Goal: Task Accomplishment & Management: Manage account settings

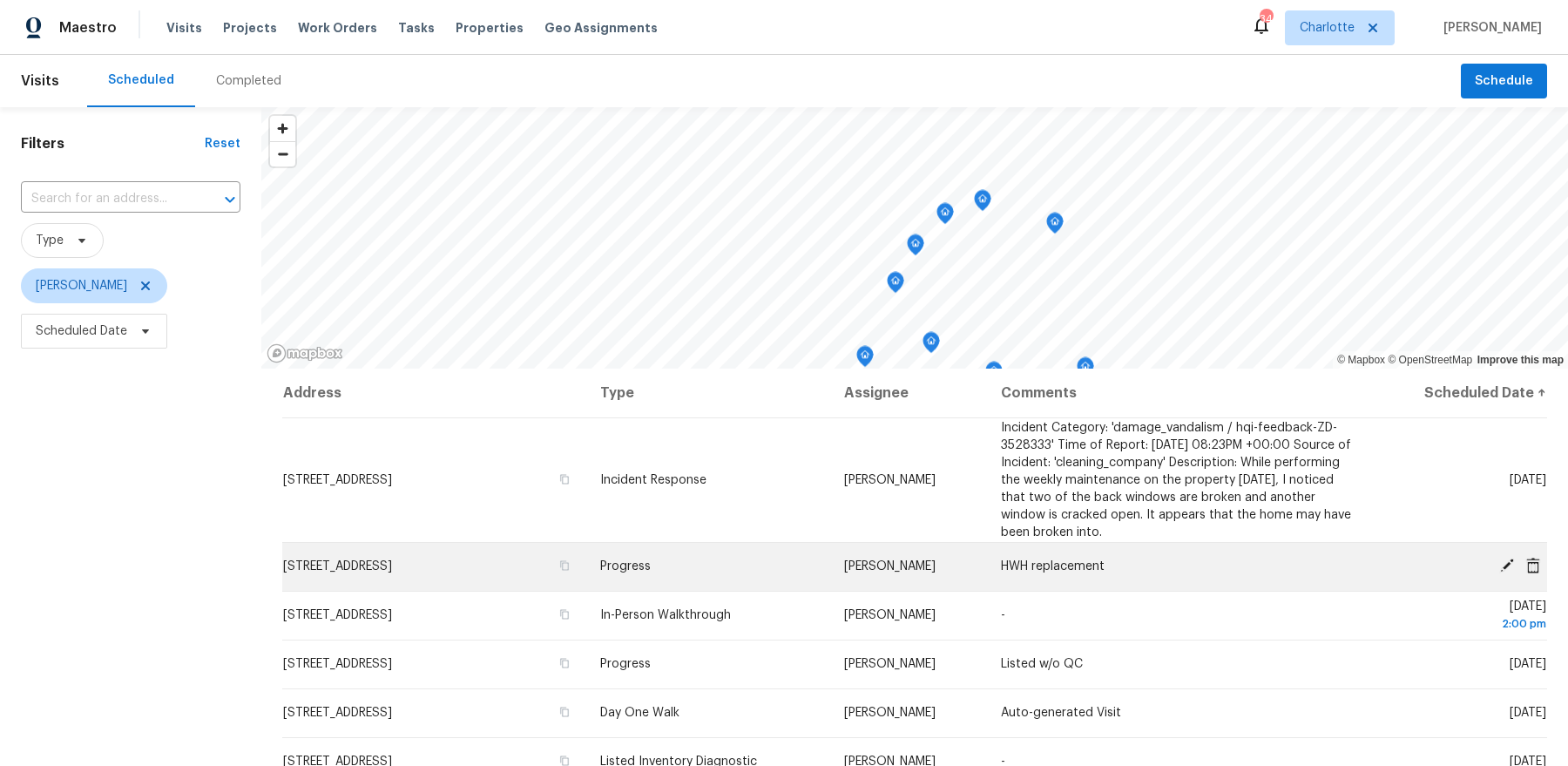
click at [1508, 558] on icon at bounding box center [1507, 565] width 15 height 15
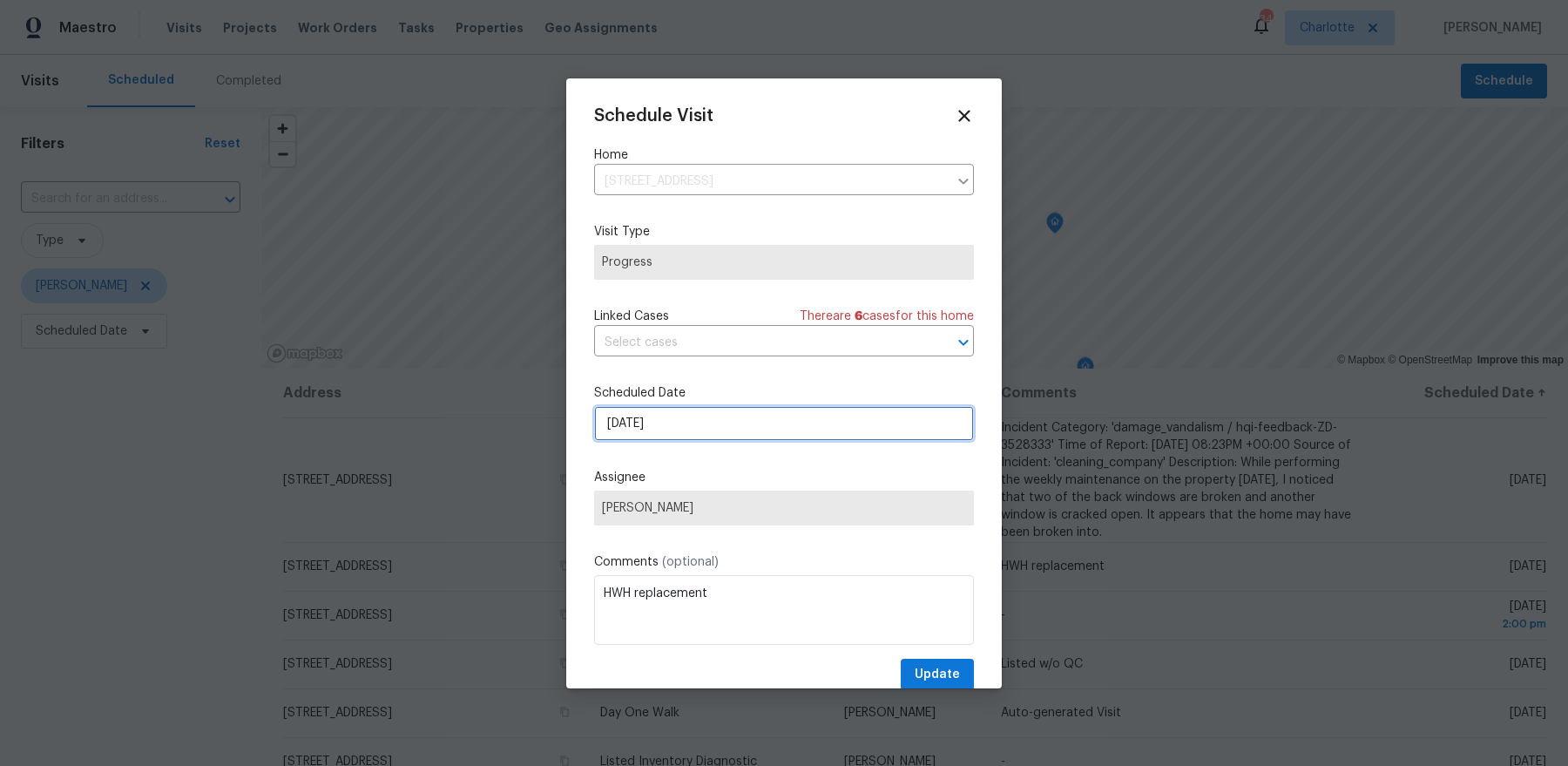
click at [805, 422] on input "[DATE]" at bounding box center [784, 423] width 380 height 34
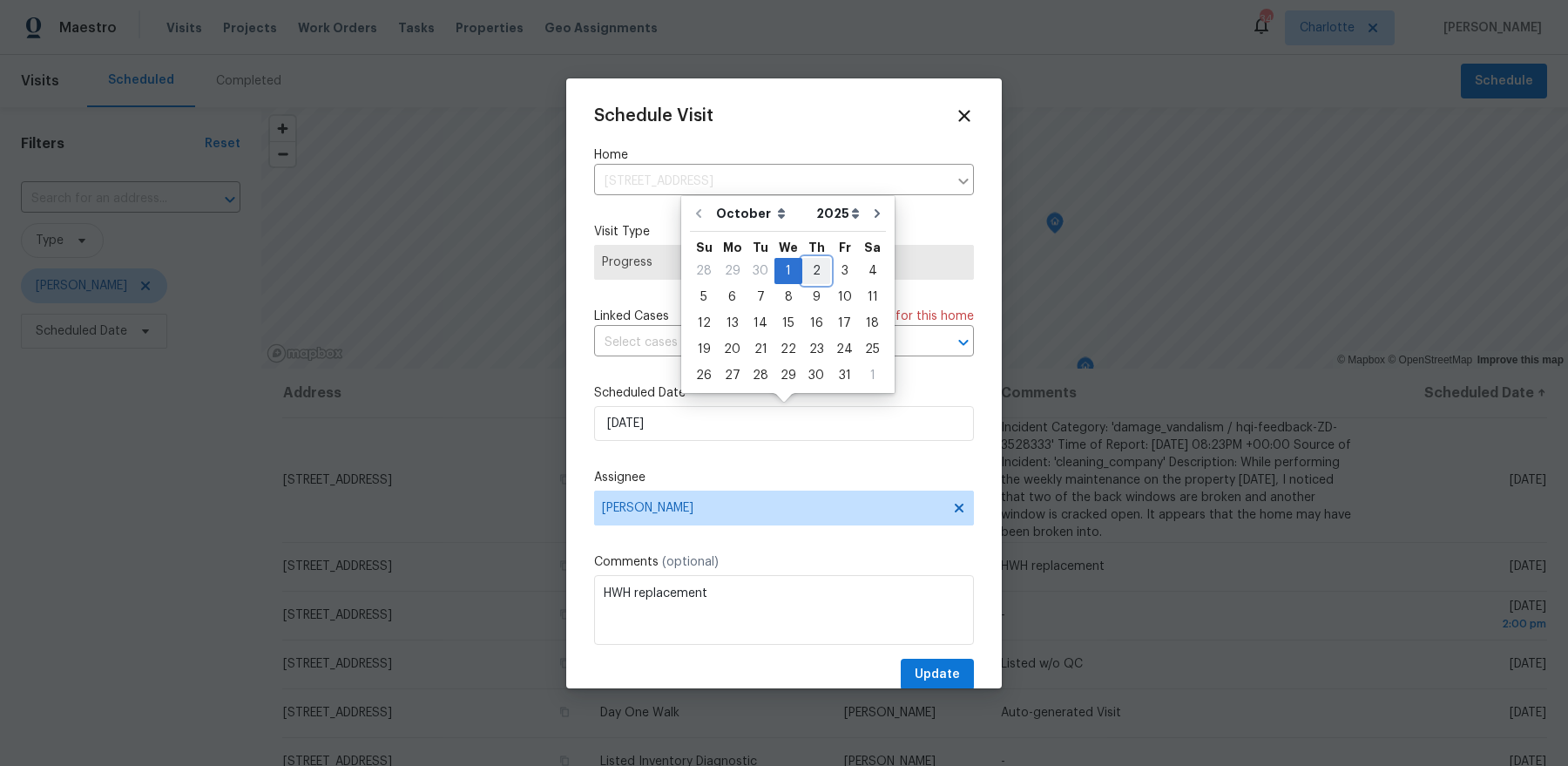
click at [825, 271] on div "2" at bounding box center [816, 271] width 28 height 25
type input "10/2/2025"
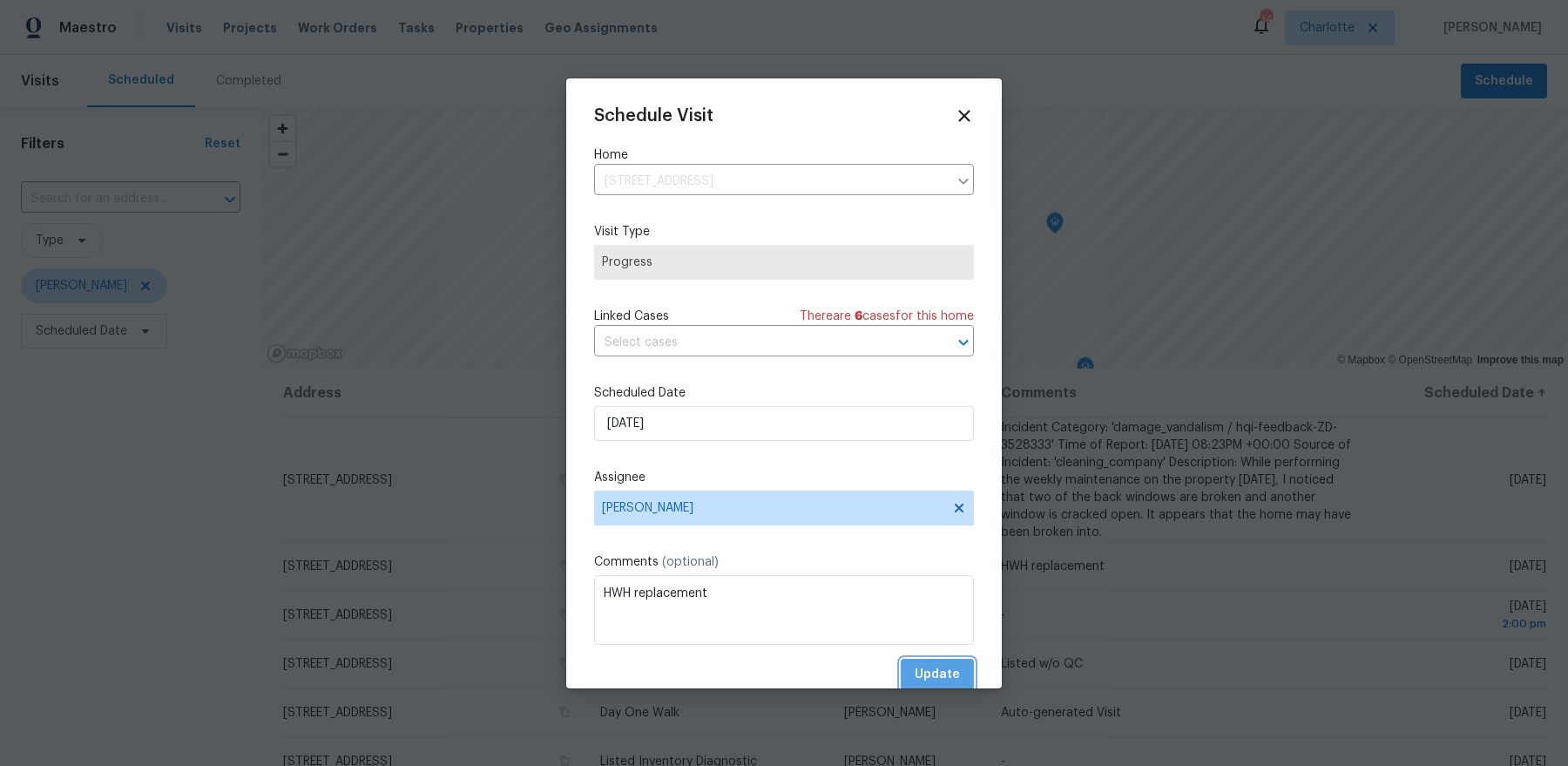
click at [942, 682] on span "Update" at bounding box center [936, 674] width 45 height 22
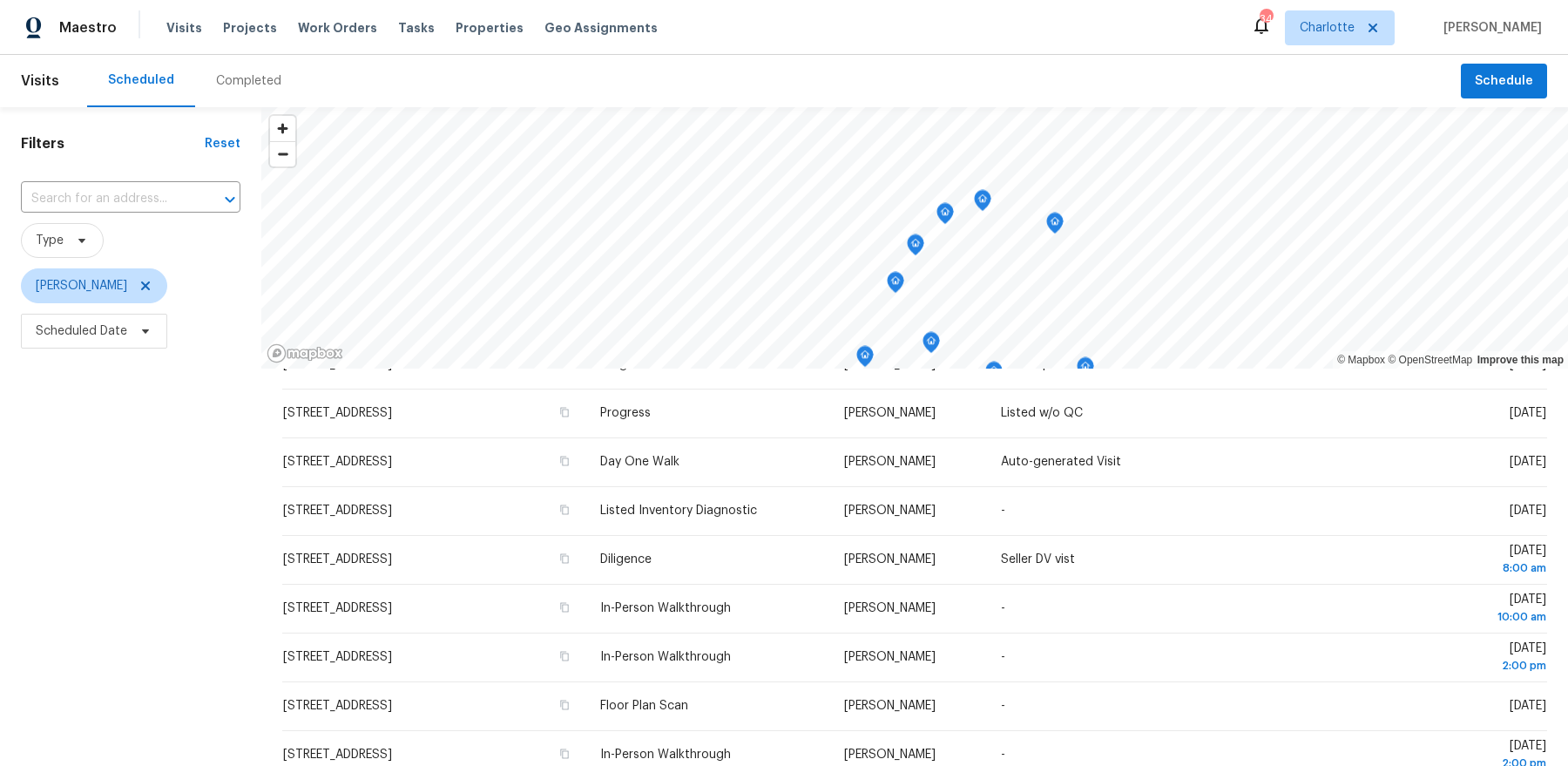
scroll to position [64, 0]
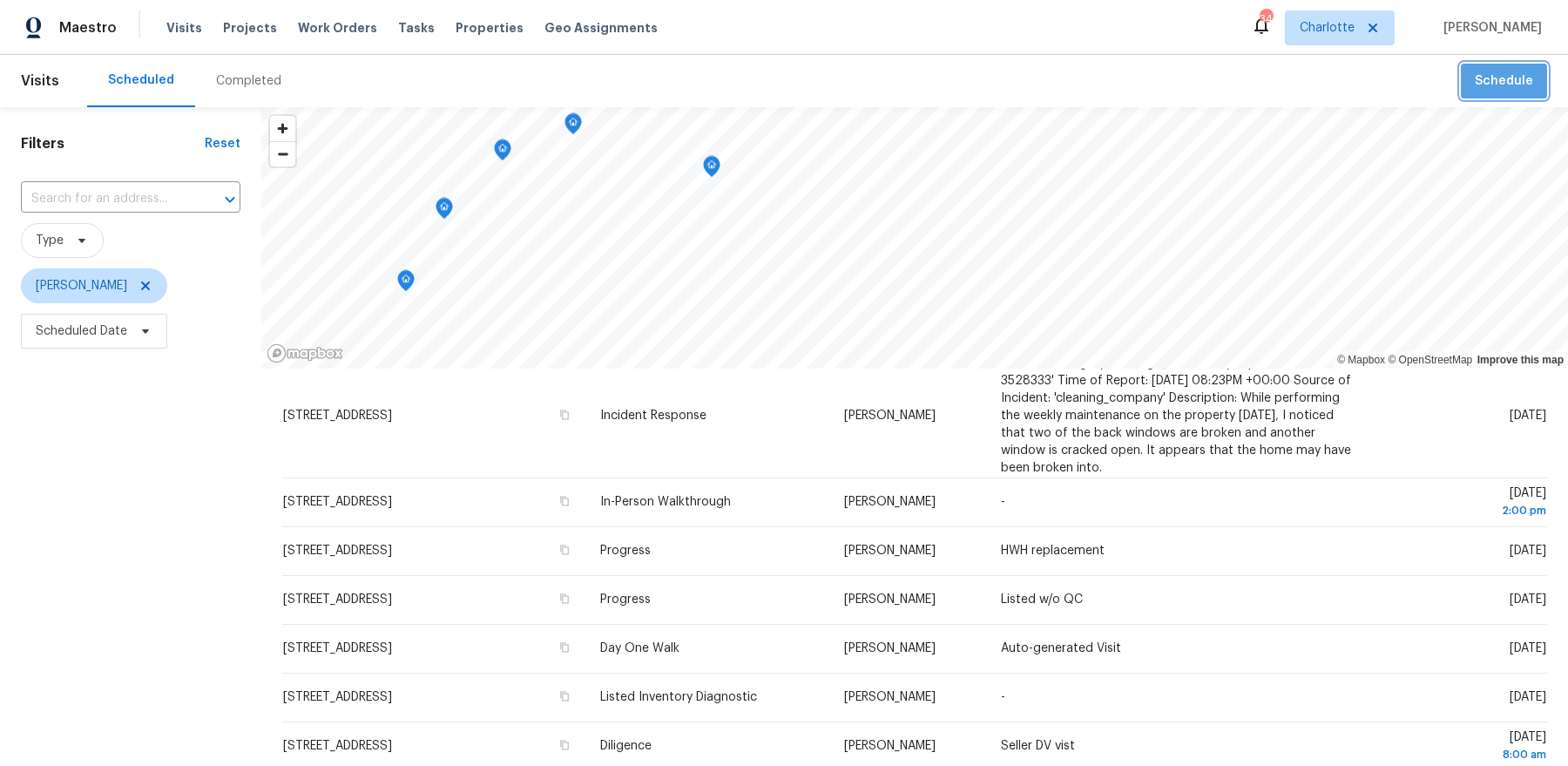
click at [1508, 84] on span "Schedule" at bounding box center [1504, 81] width 58 height 22
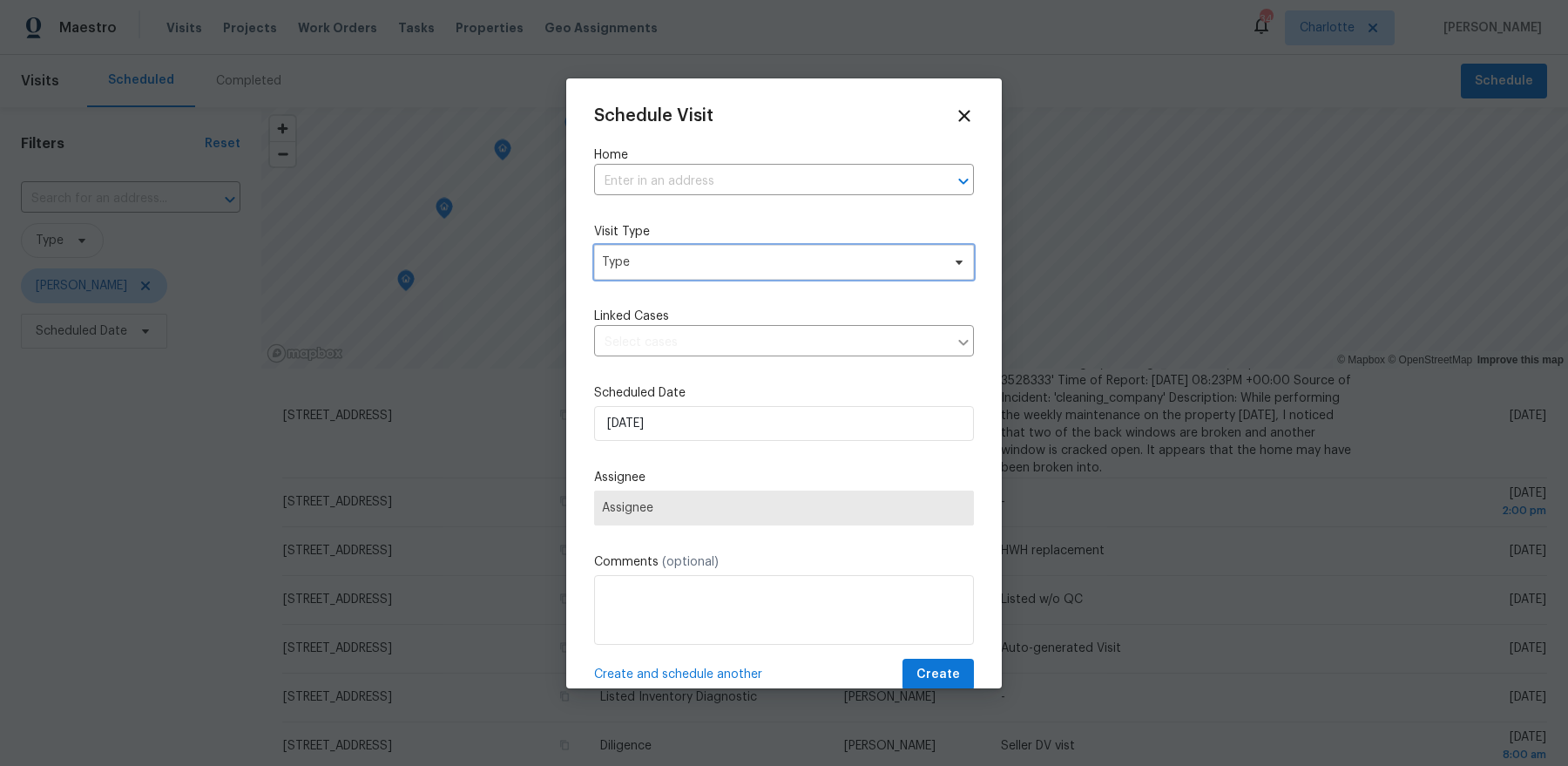
click at [854, 248] on span "Type" at bounding box center [784, 262] width 380 height 34
type input "in per"
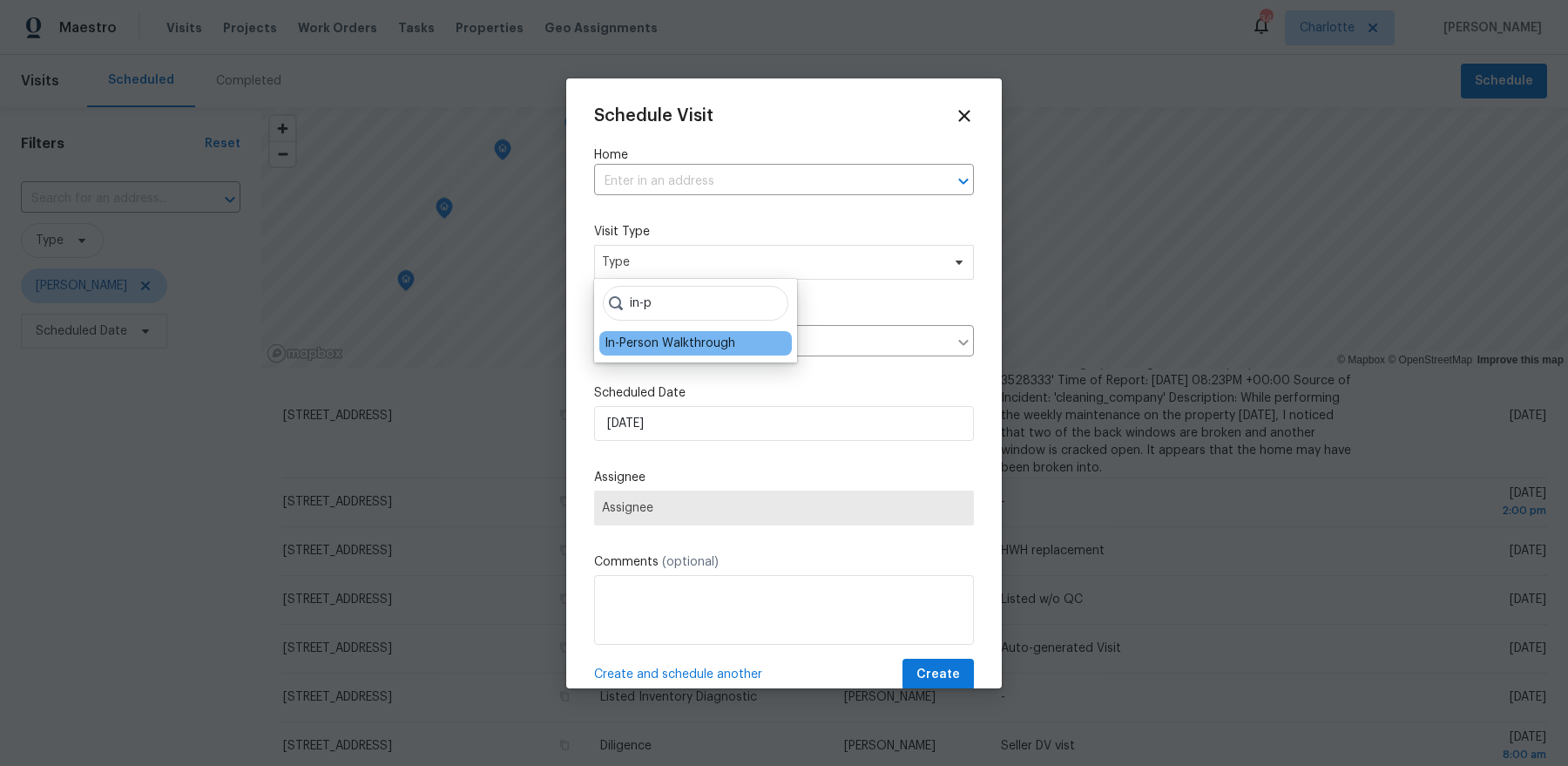
type input "in-p"
click at [700, 338] on div "In-Person Walkthrough" at bounding box center [670, 343] width 131 height 17
type input "10/01/2025 7:56 am"
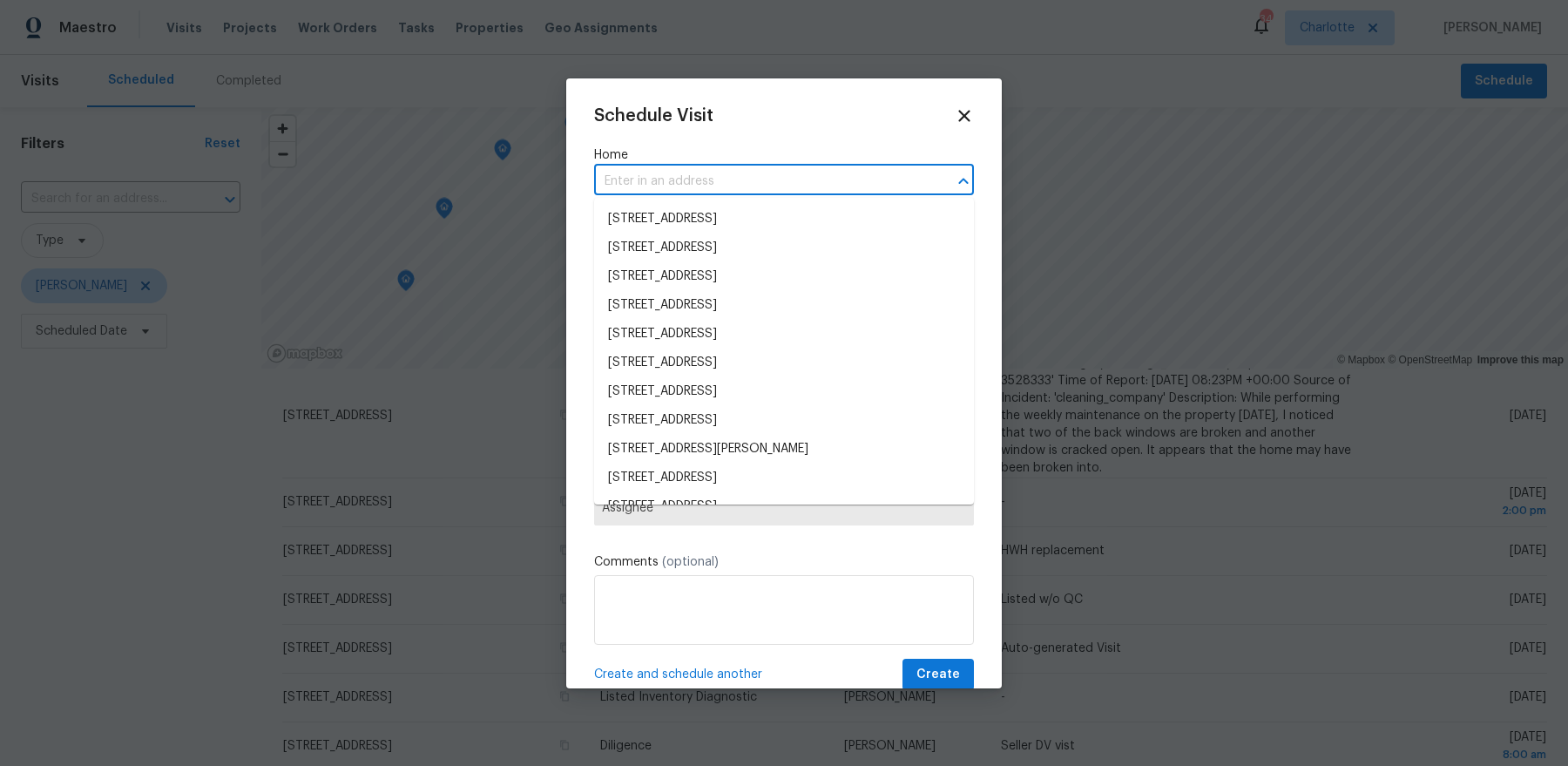
click at [711, 171] on input "text" at bounding box center [760, 181] width 332 height 27
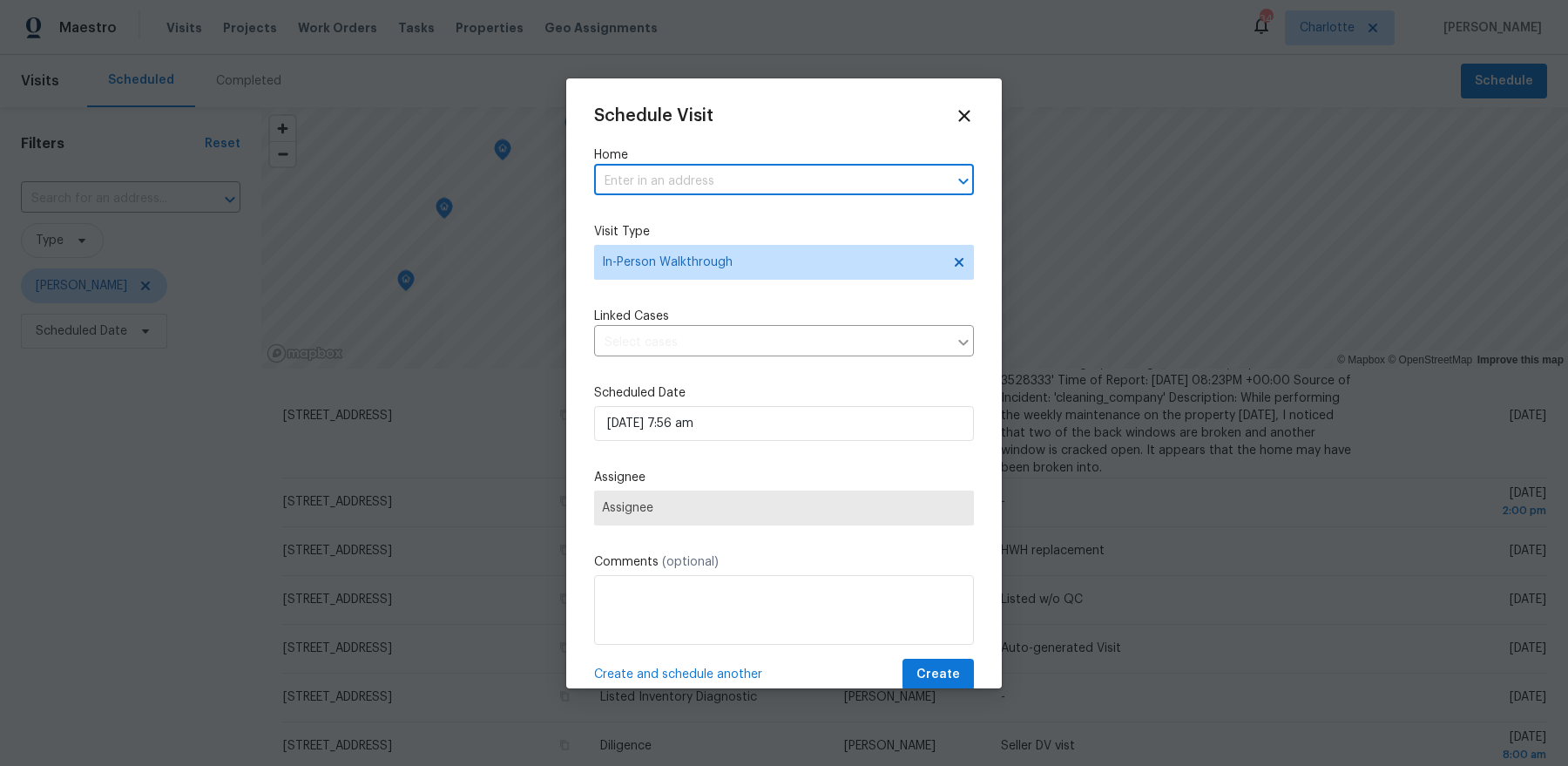
click at [709, 179] on input "text" at bounding box center [760, 181] width 332 height 27
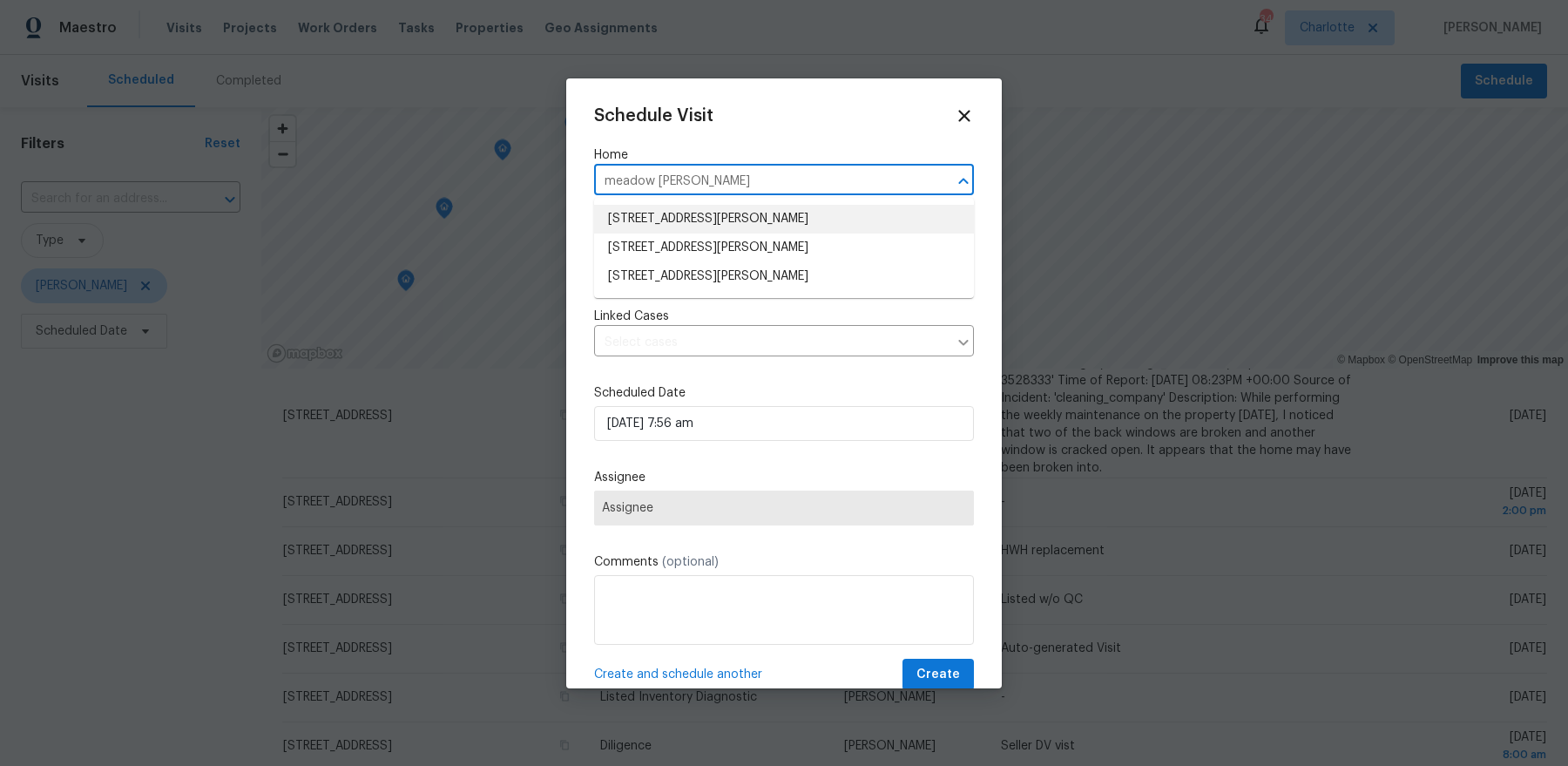
type input "meadow knoll"
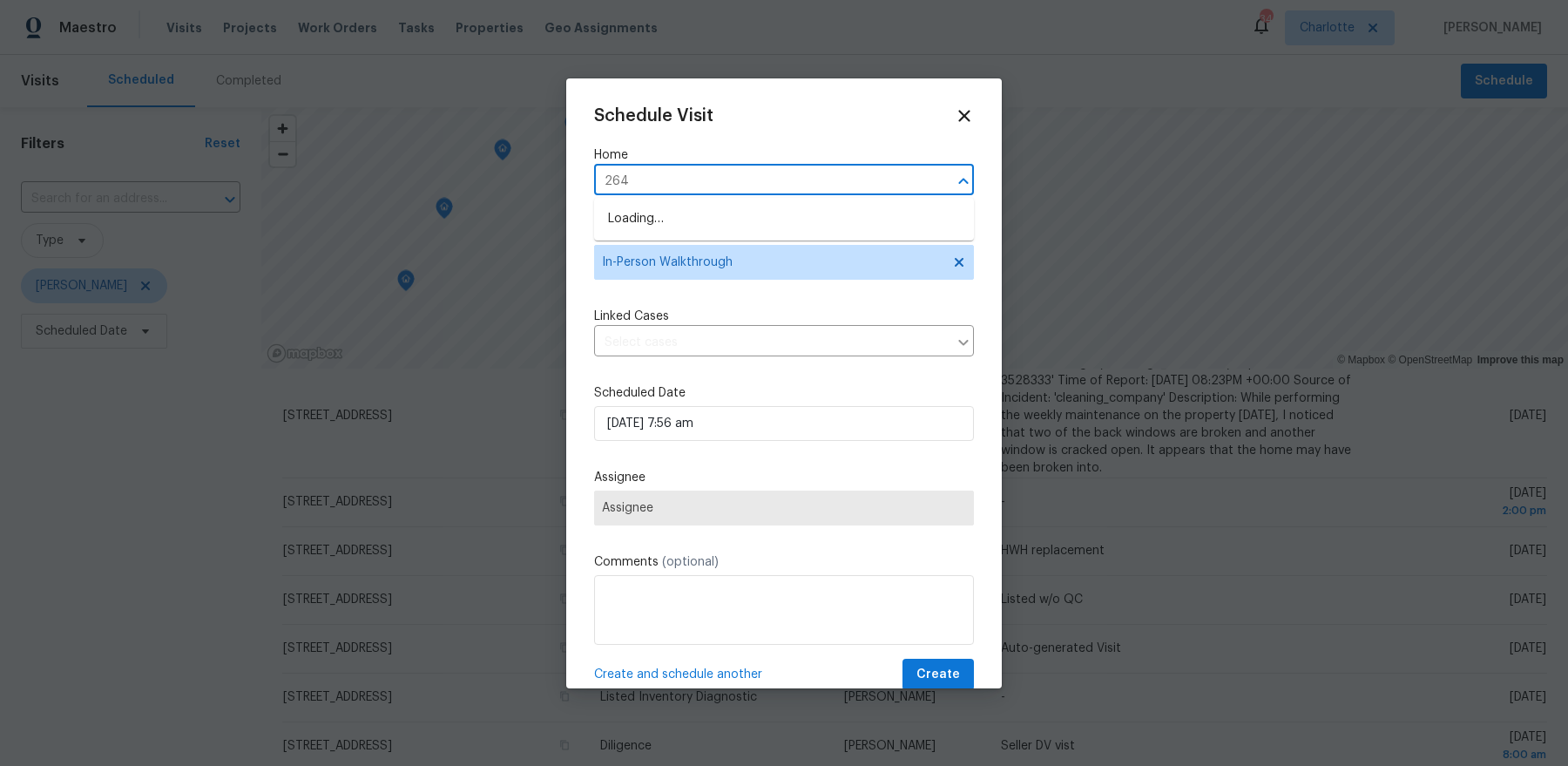
type input "2643"
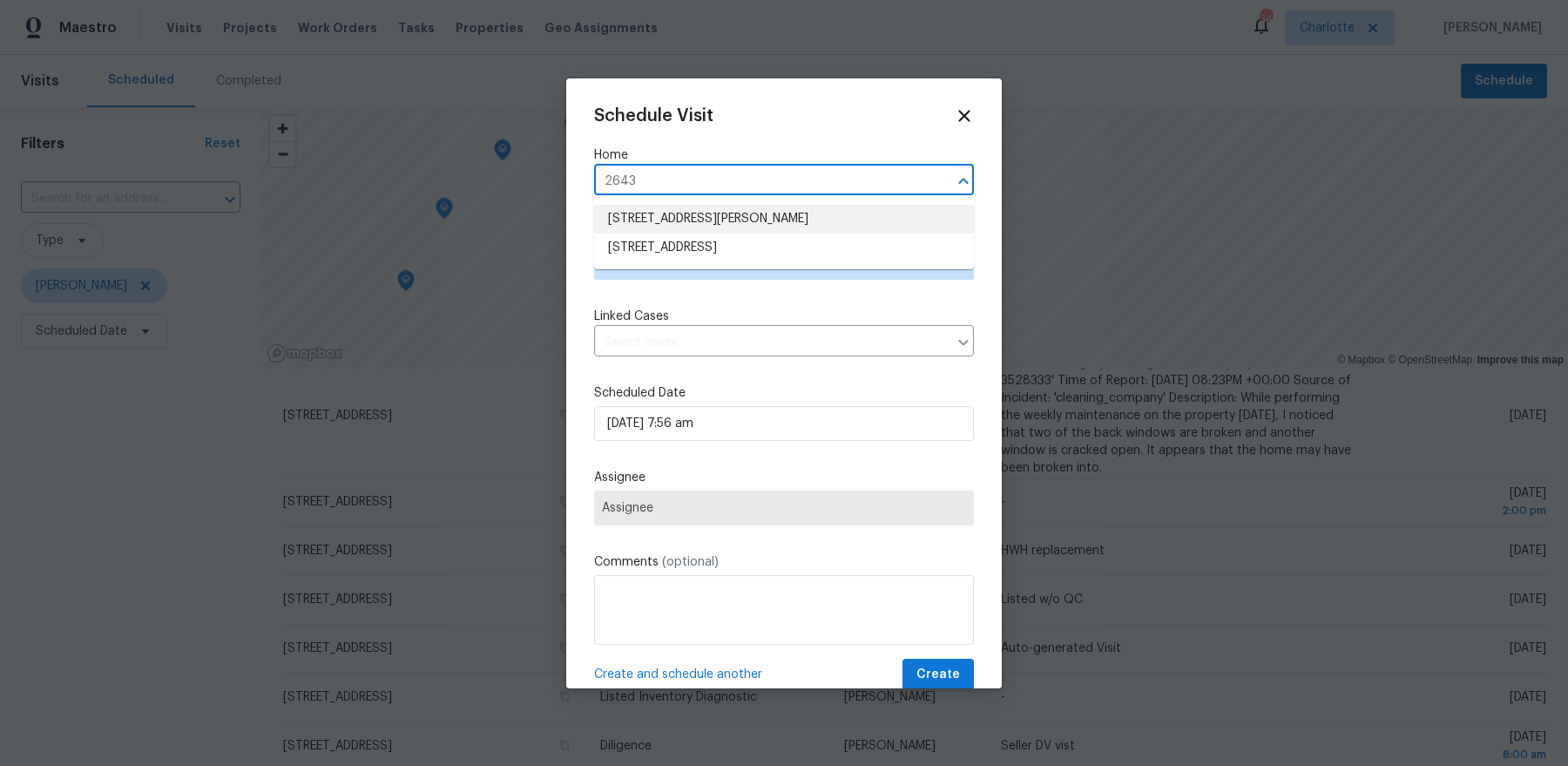
click at [831, 217] on li "[STREET_ADDRESS][PERSON_NAME]" at bounding box center [784, 219] width 380 height 29
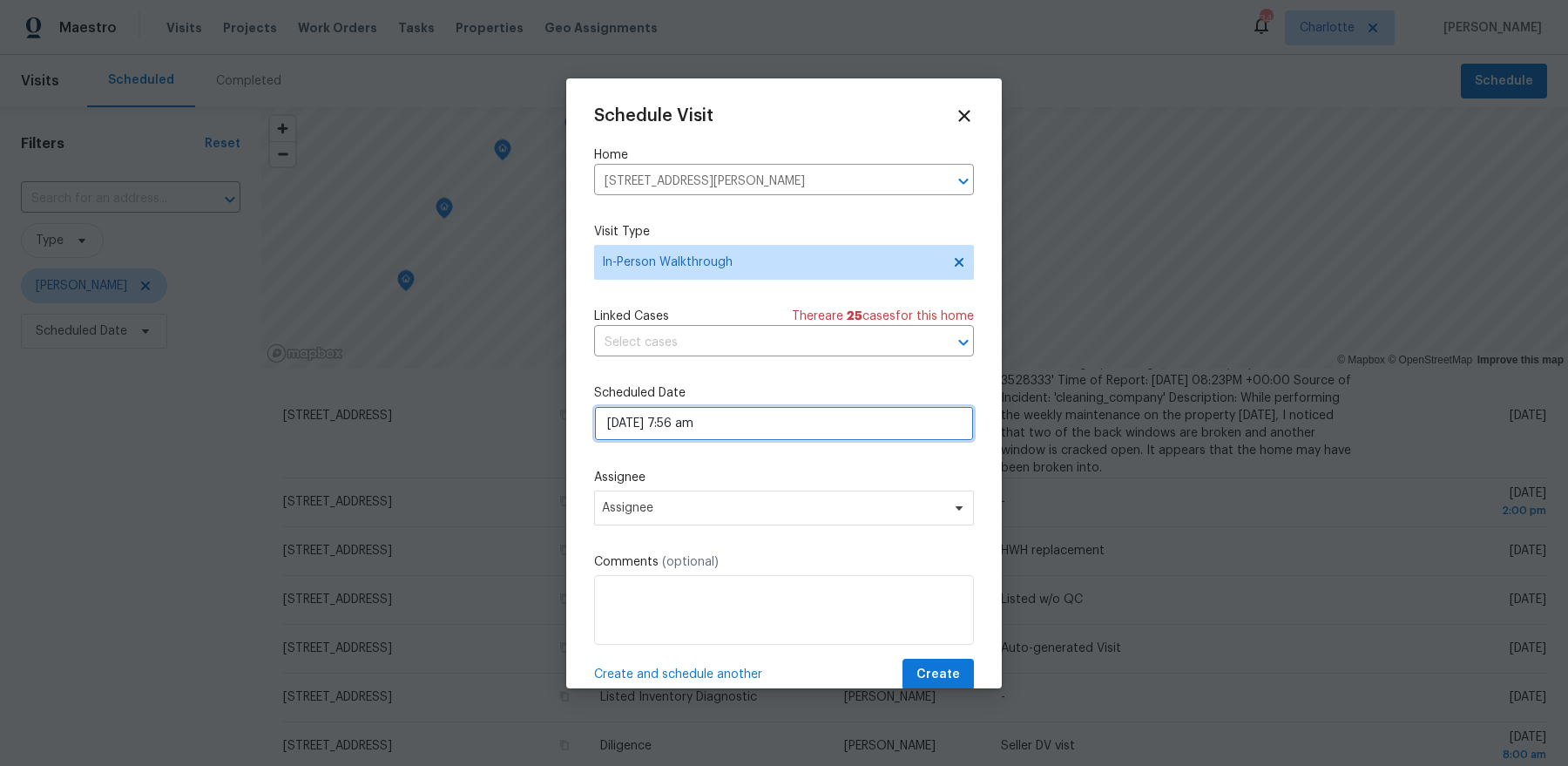
click at [827, 430] on input "10/01/2025 7:56 am" at bounding box center [784, 423] width 380 height 34
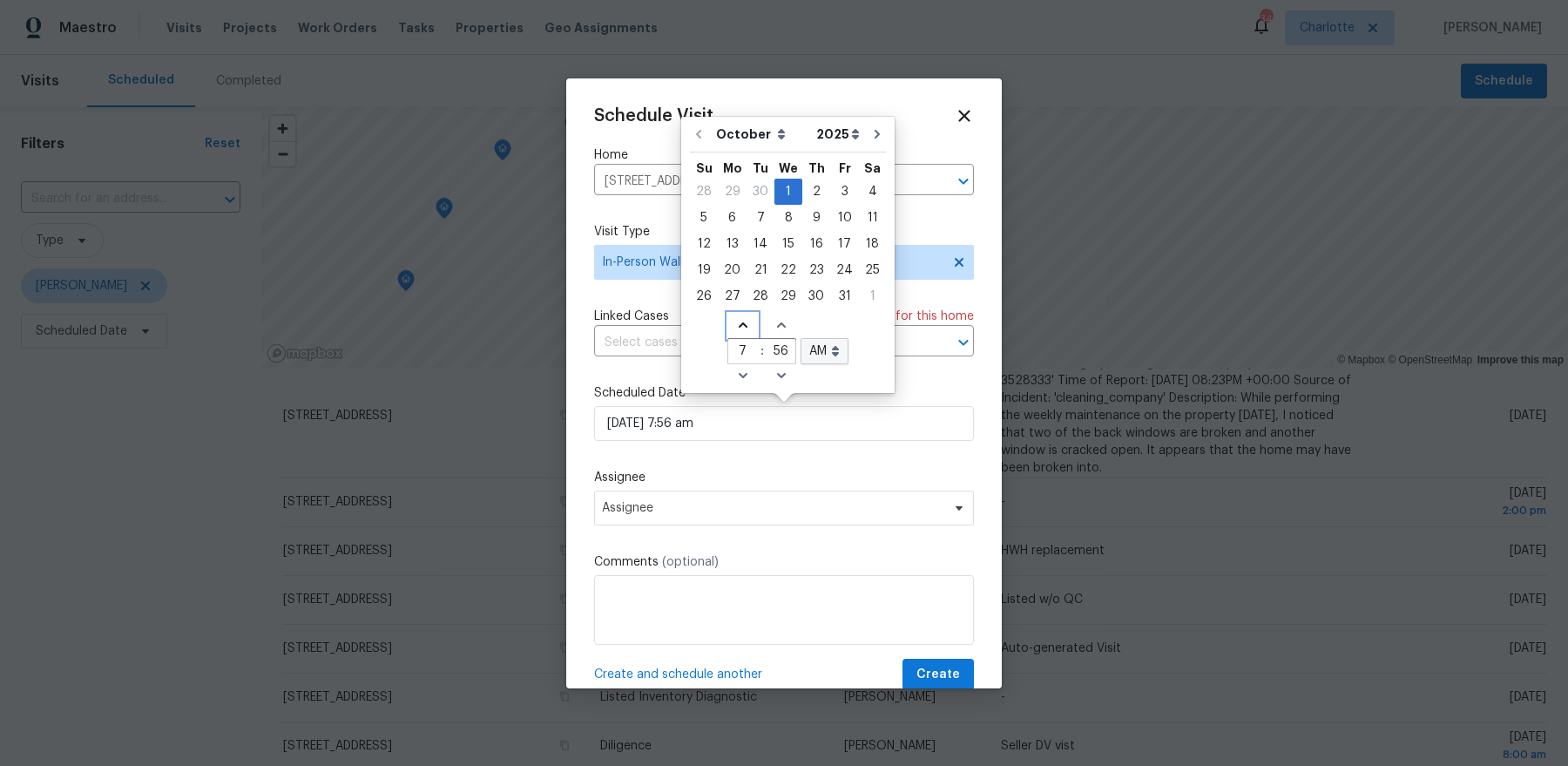
click at [737, 324] on icon "Increase hours (12hr clock)" at bounding box center [743, 325] width 14 height 14
type input "10/01/2025 8:56 am"
type input "8"
click at [775, 326] on icon "Increase minutes" at bounding box center [782, 325] width 14 height 14
type input "10/01/2025 8:57 am"
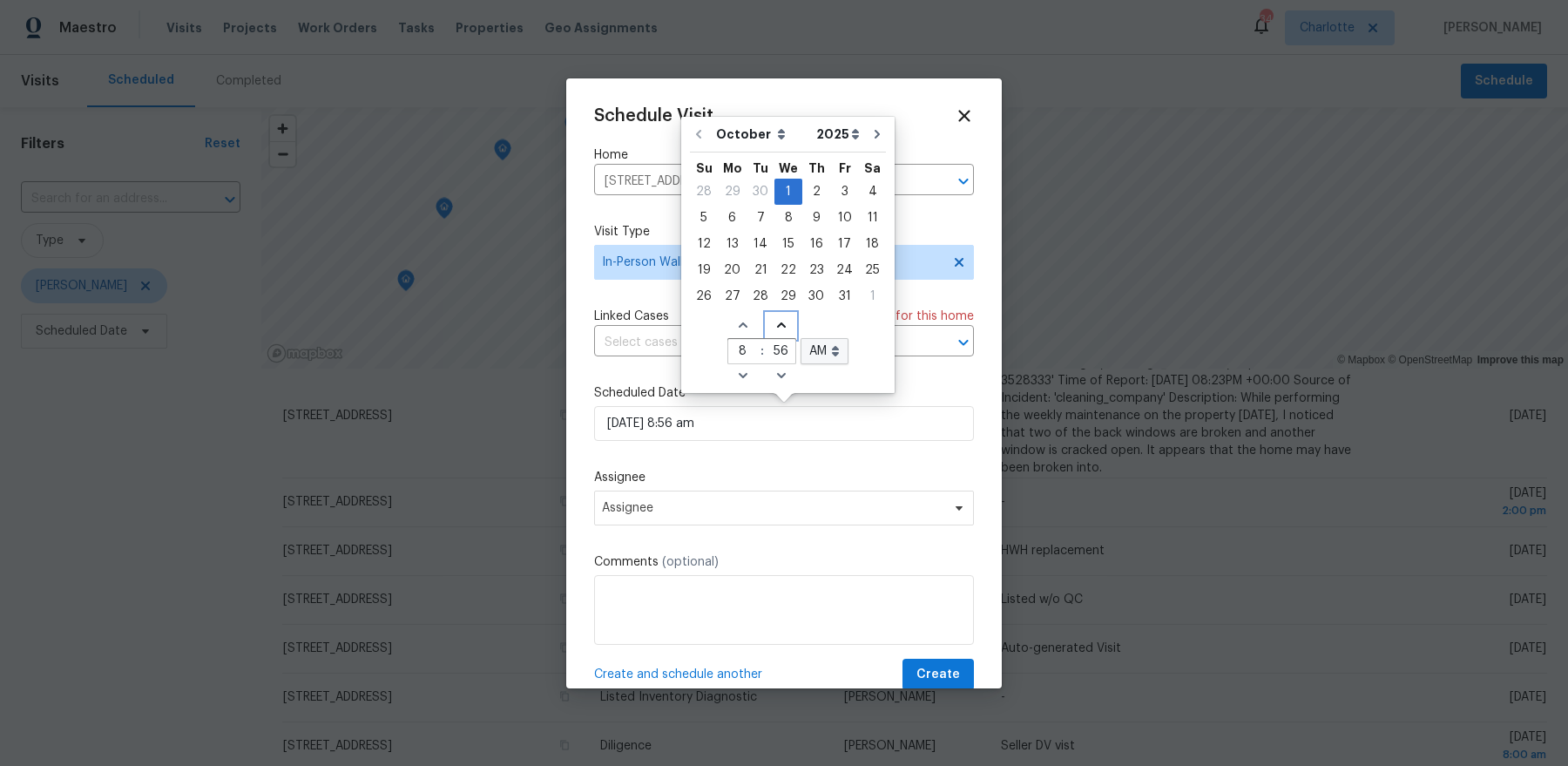
type input "57"
click at [775, 326] on icon "Increase minutes" at bounding box center [782, 325] width 14 height 14
type input "10/01/2025 8:58 am"
type input "58"
click at [775, 326] on icon "Increase minutes" at bounding box center [782, 325] width 14 height 14
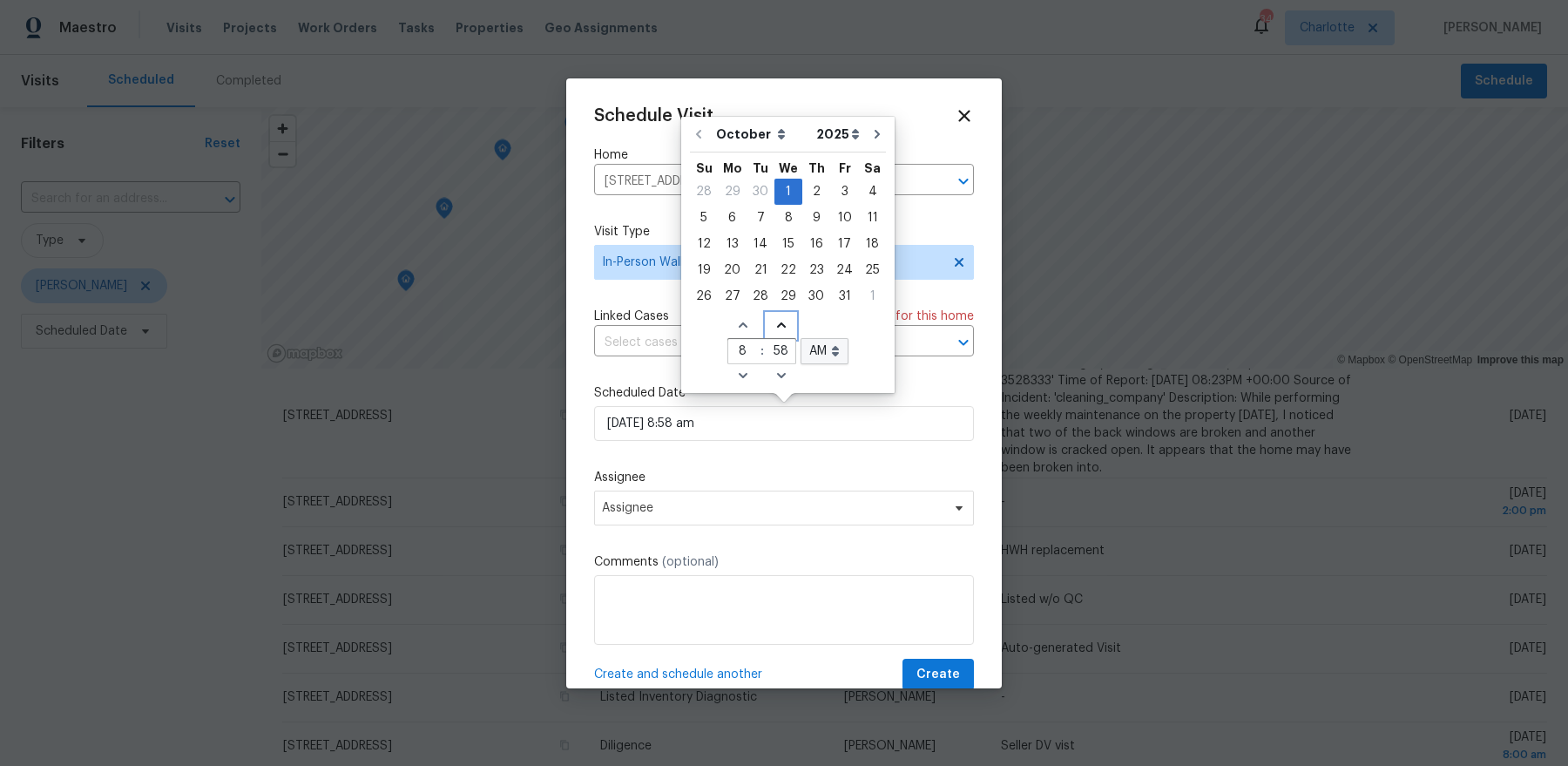
type input "10/01/2025 8:59 am"
type input "59"
click at [775, 326] on icon "Increase minutes" at bounding box center [782, 325] width 14 height 14
type input "10/01/2025 8:00 am"
type input "00"
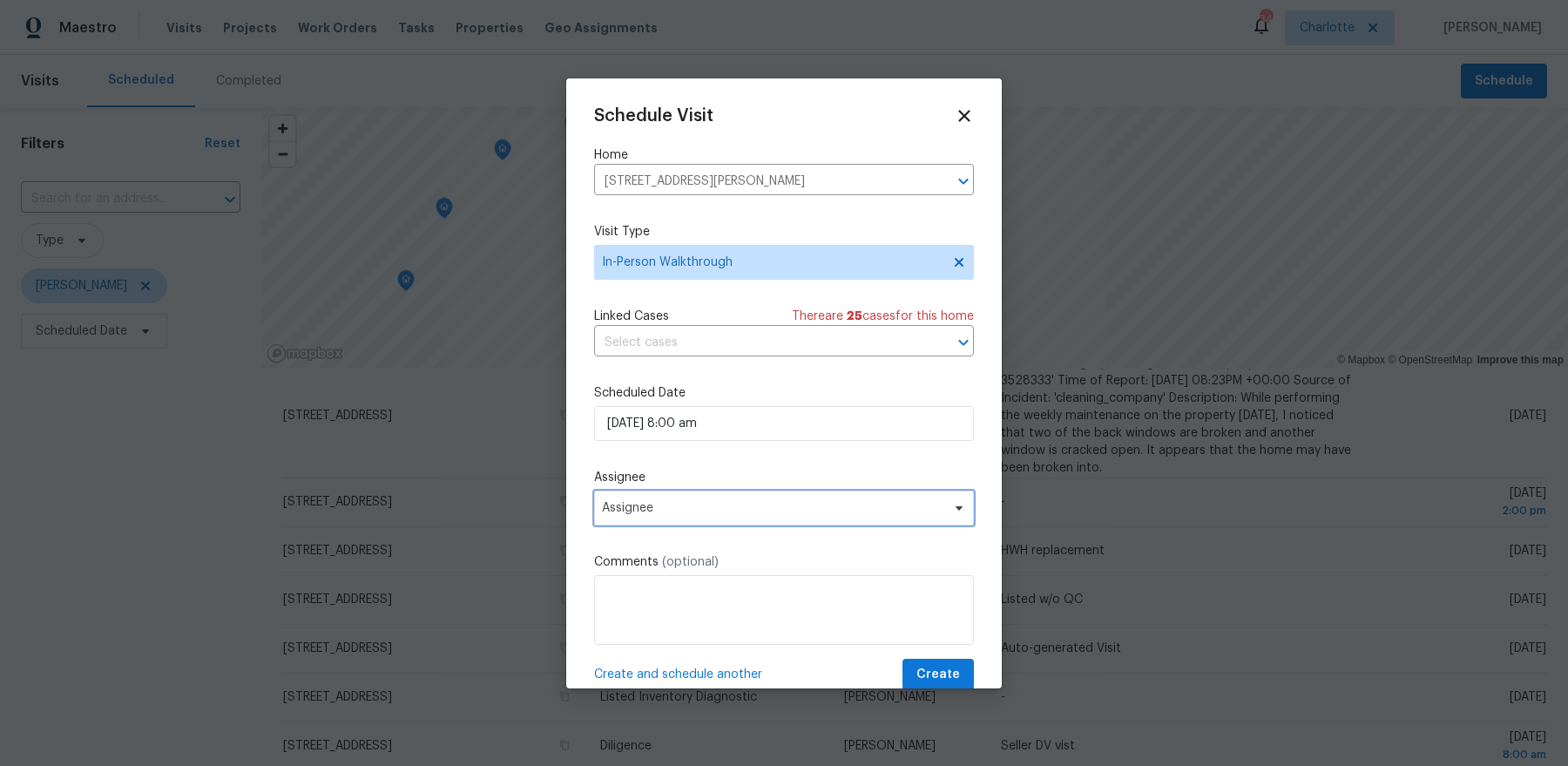
click at [805, 492] on span "Assignee" at bounding box center [784, 507] width 380 height 34
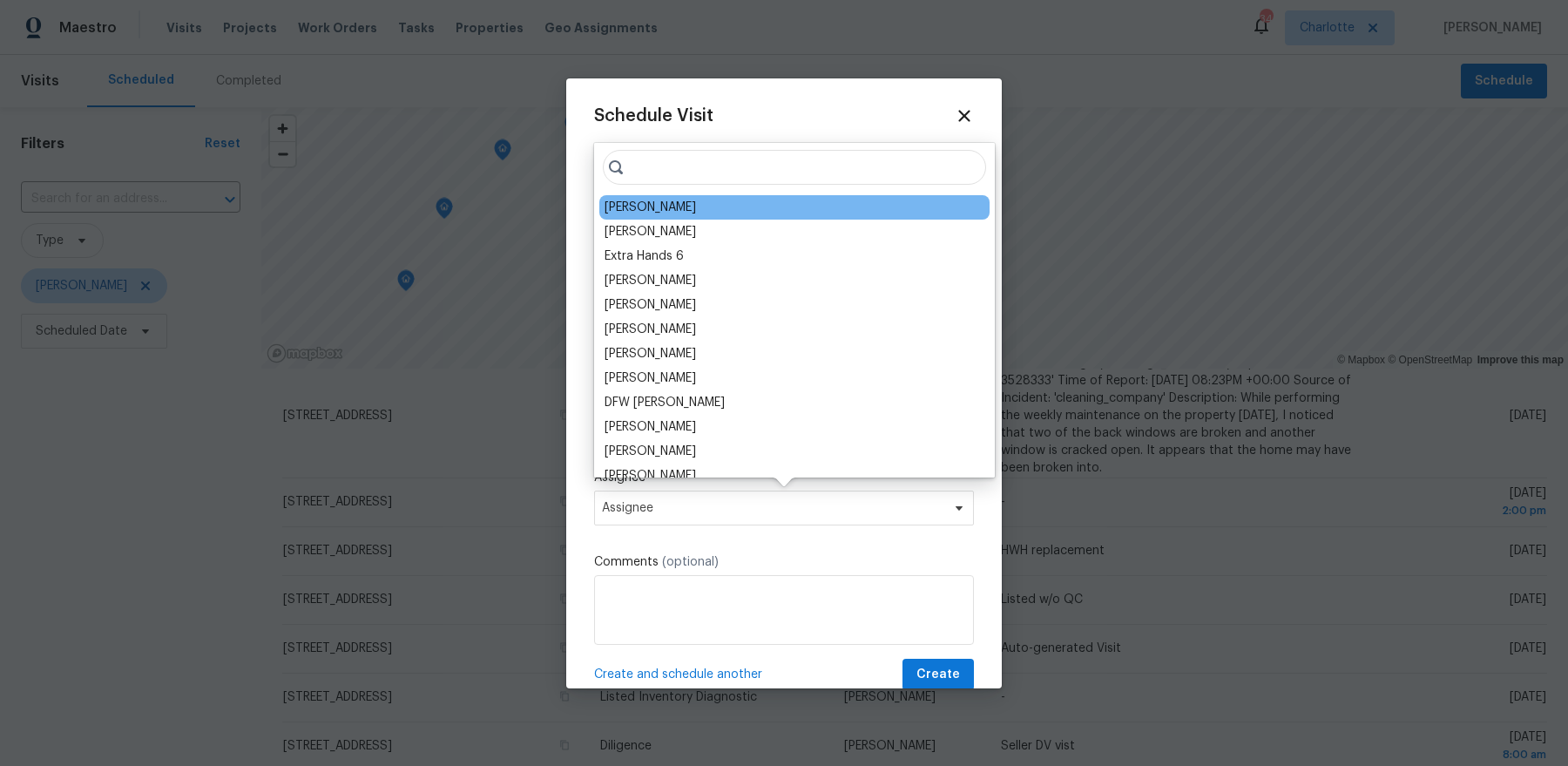
click at [656, 206] on div "[PERSON_NAME]" at bounding box center [651, 207] width 92 height 17
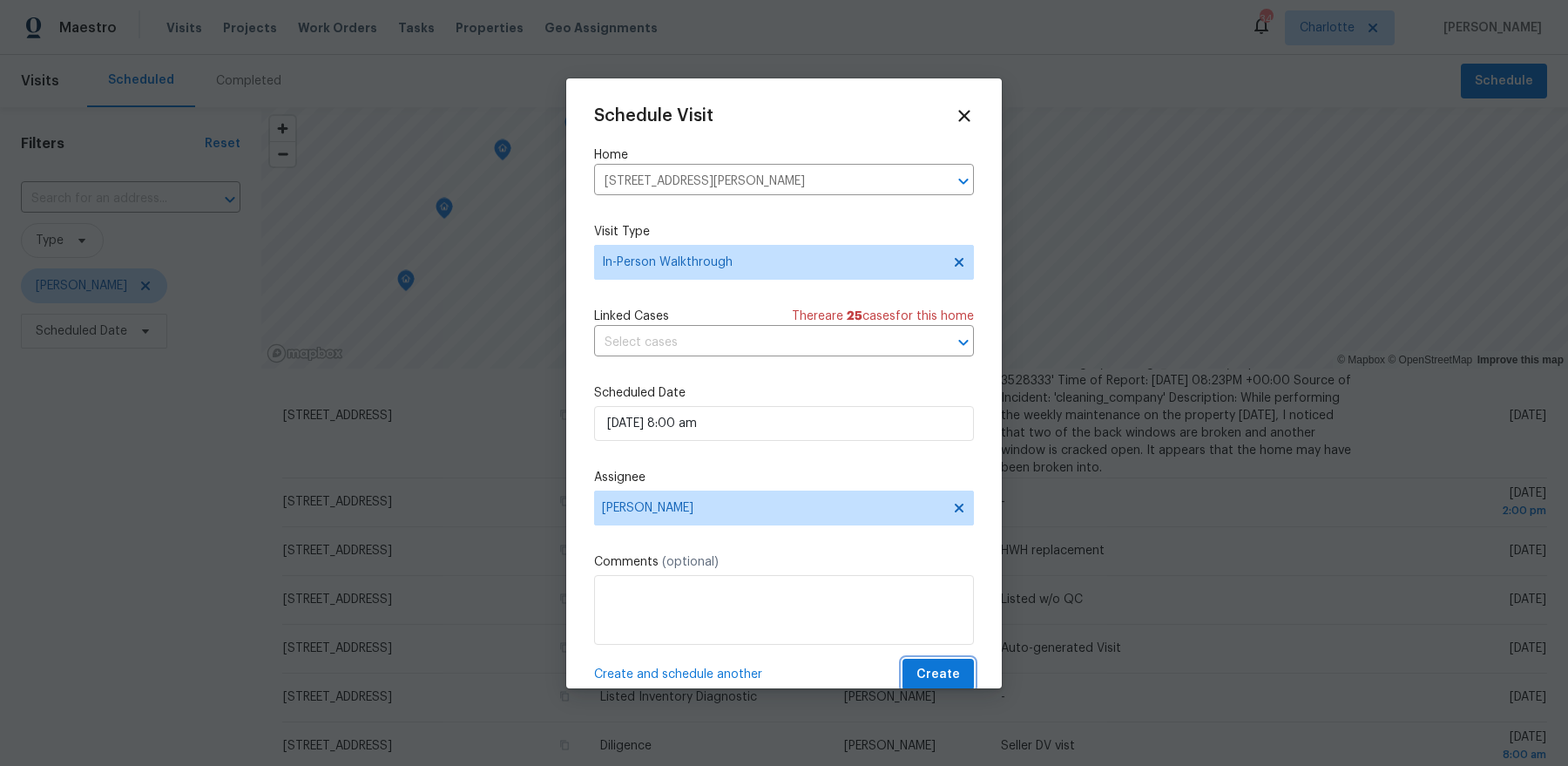
click at [949, 671] on span "Create" at bounding box center [938, 674] width 44 height 22
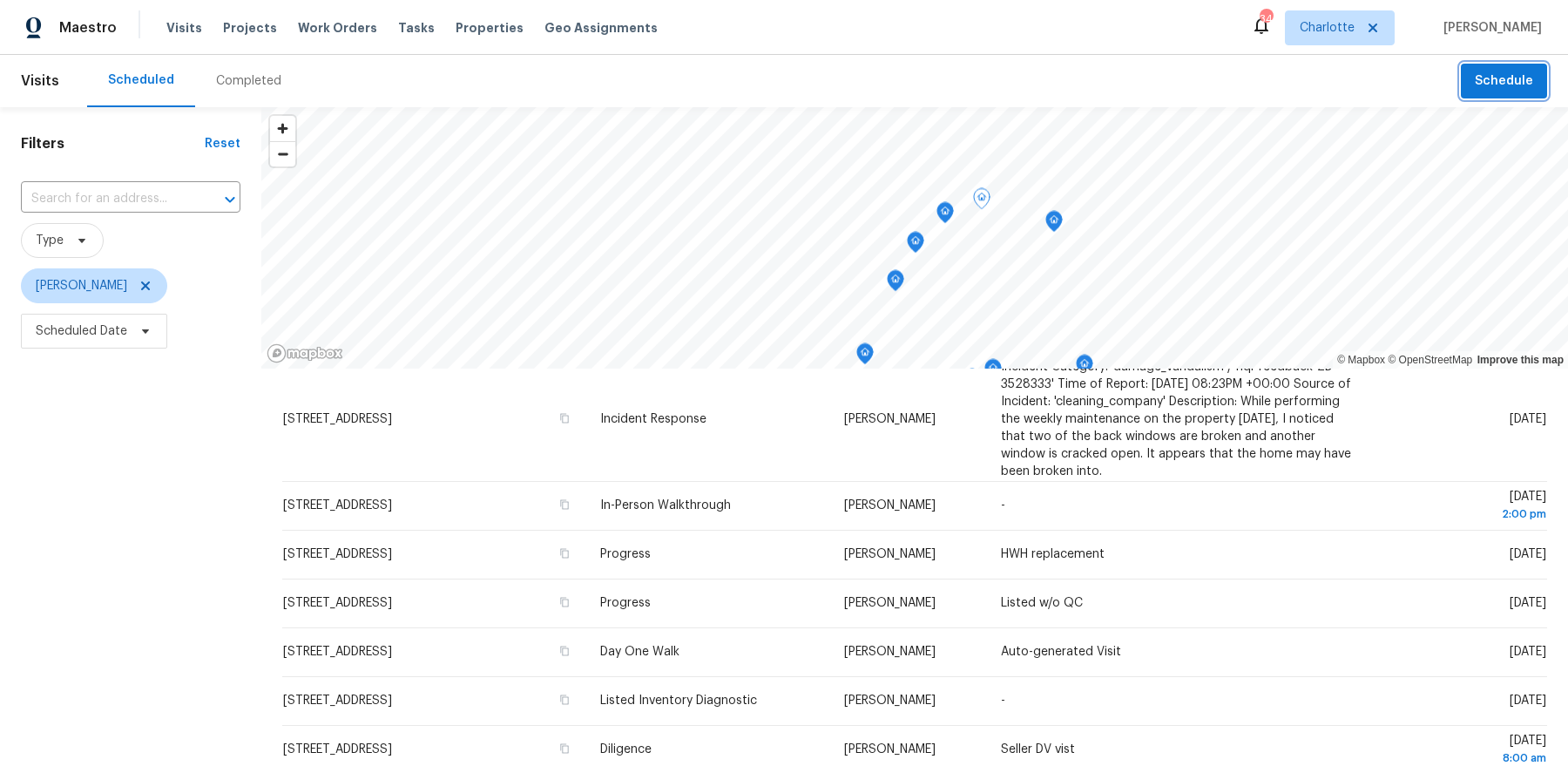
scroll to position [0, 0]
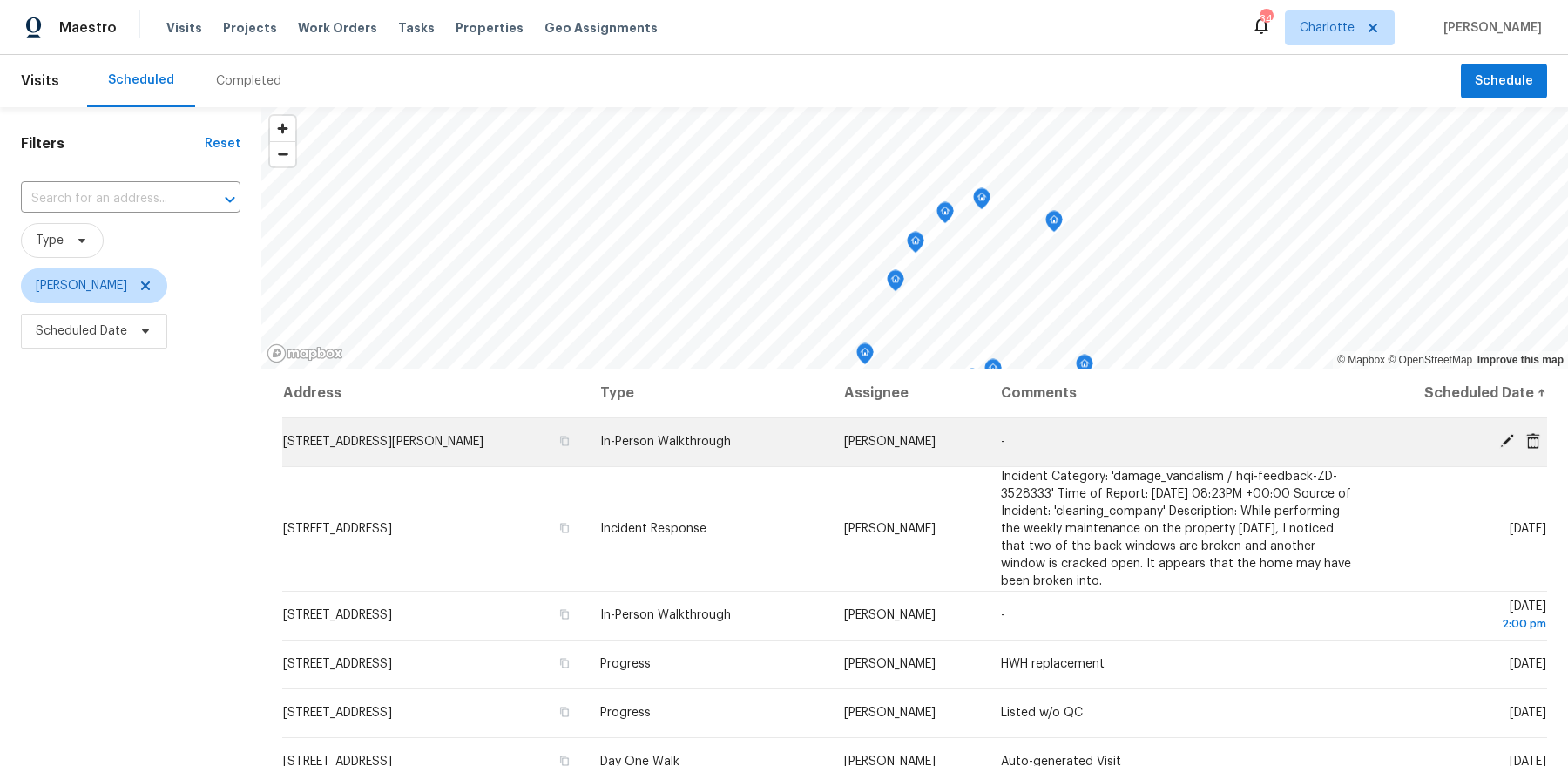
click at [1502, 440] on icon at bounding box center [1507, 440] width 15 height 15
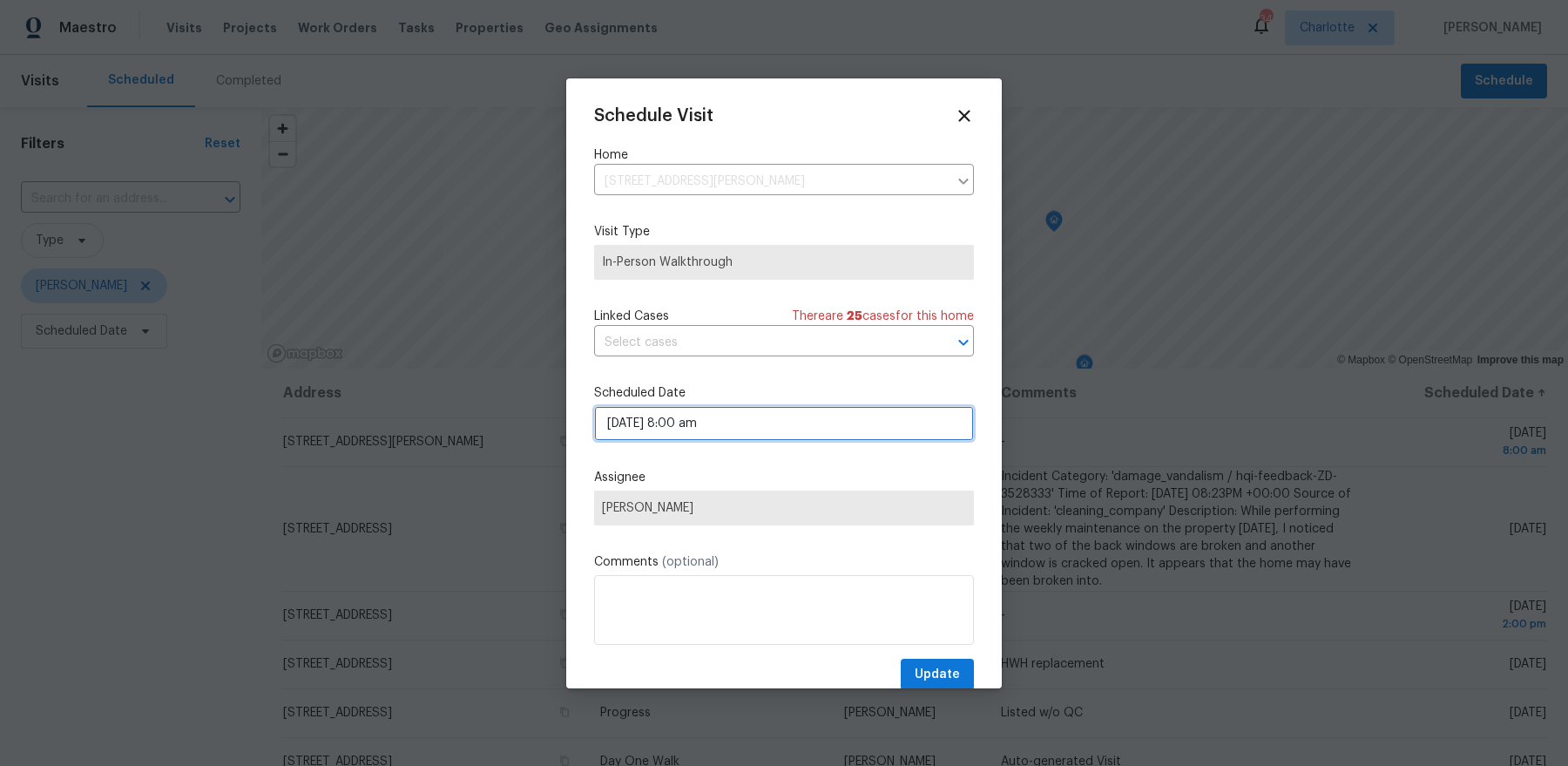
click at [826, 429] on input "10/01/2025 8:00 am" at bounding box center [784, 423] width 380 height 34
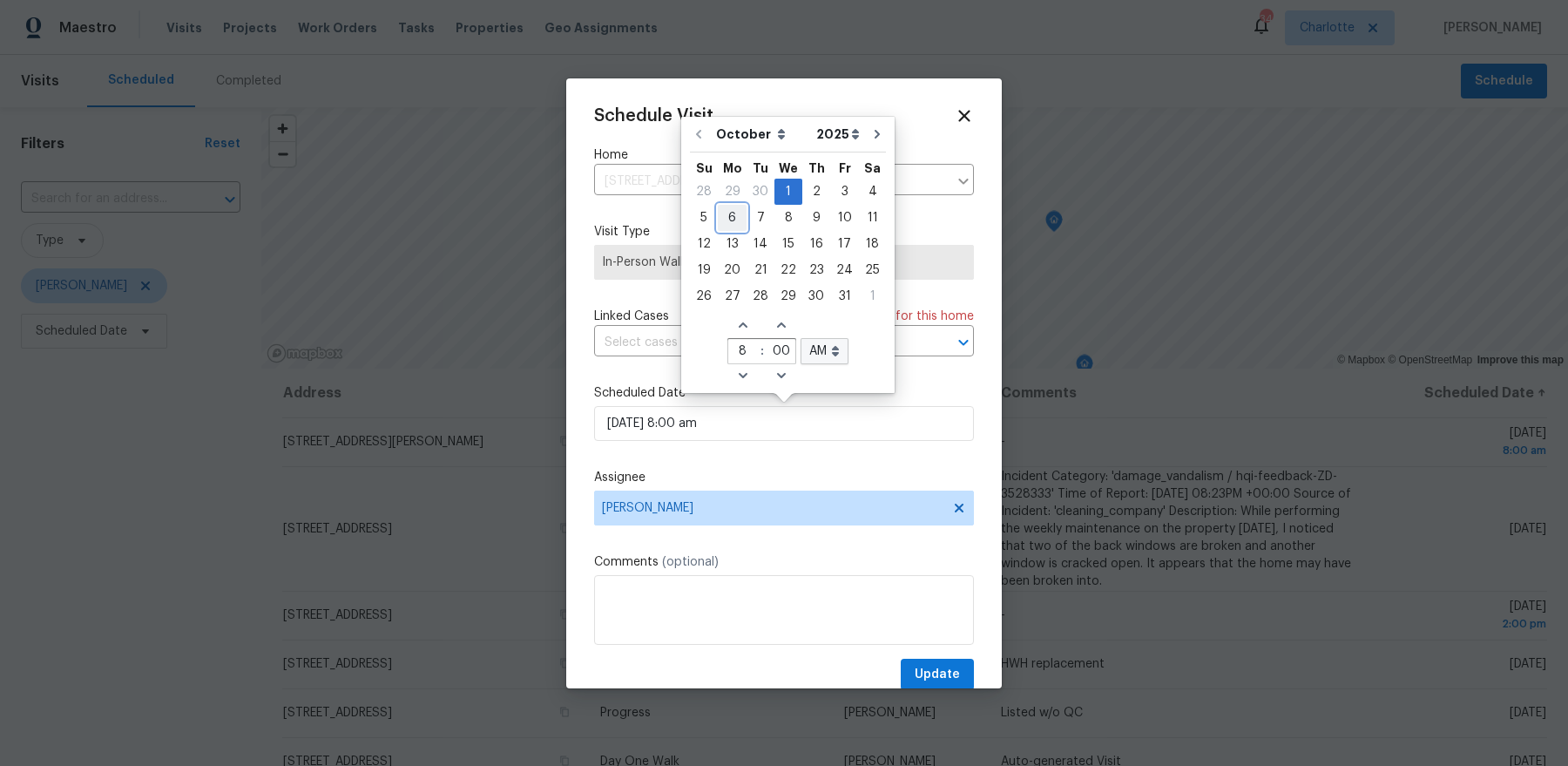
click at [727, 226] on div "6" at bounding box center [732, 218] width 29 height 25
type input "10/06/2025 8:00 am"
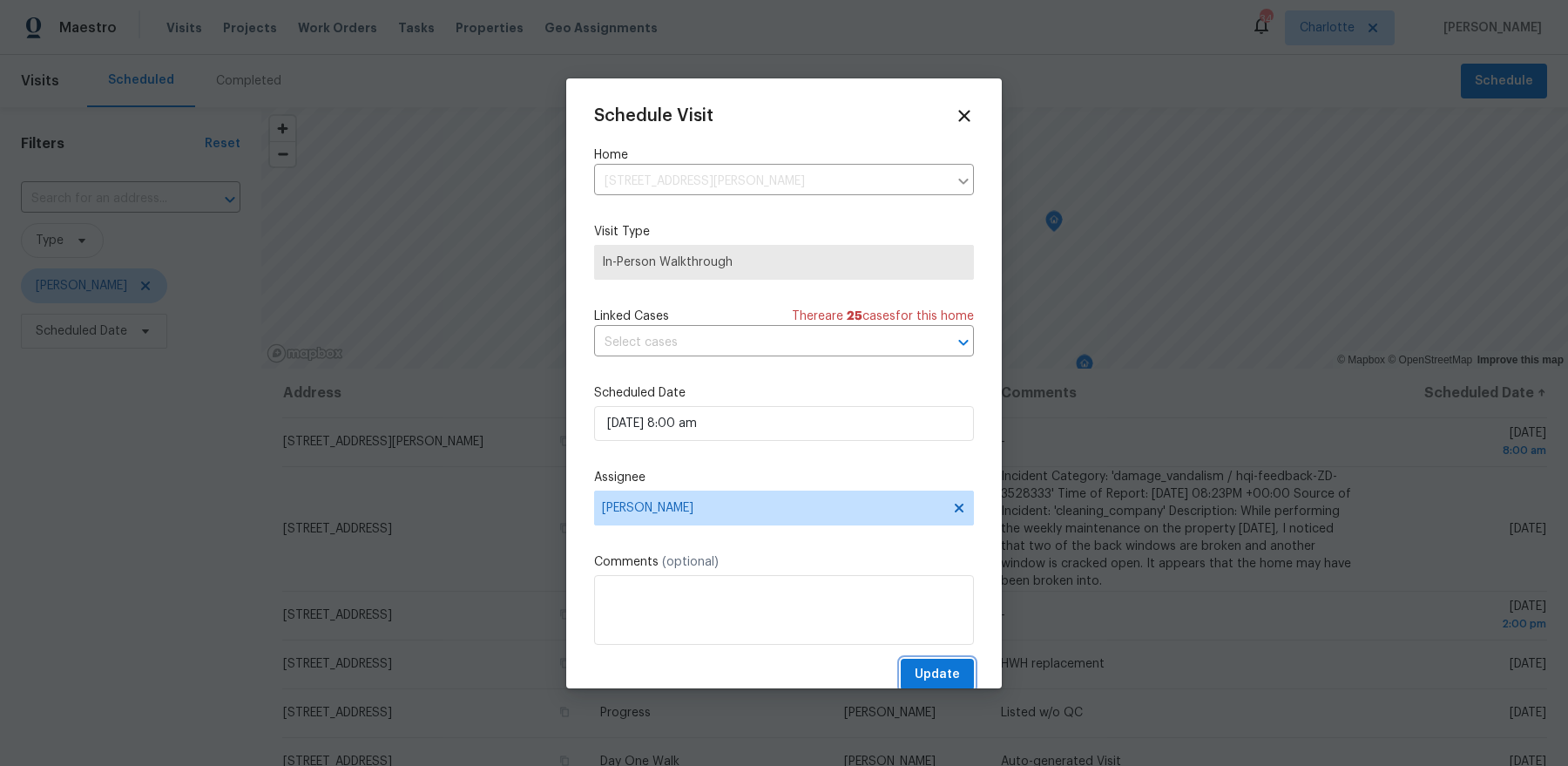
click at [961, 676] on button "Update" at bounding box center [937, 674] width 74 height 32
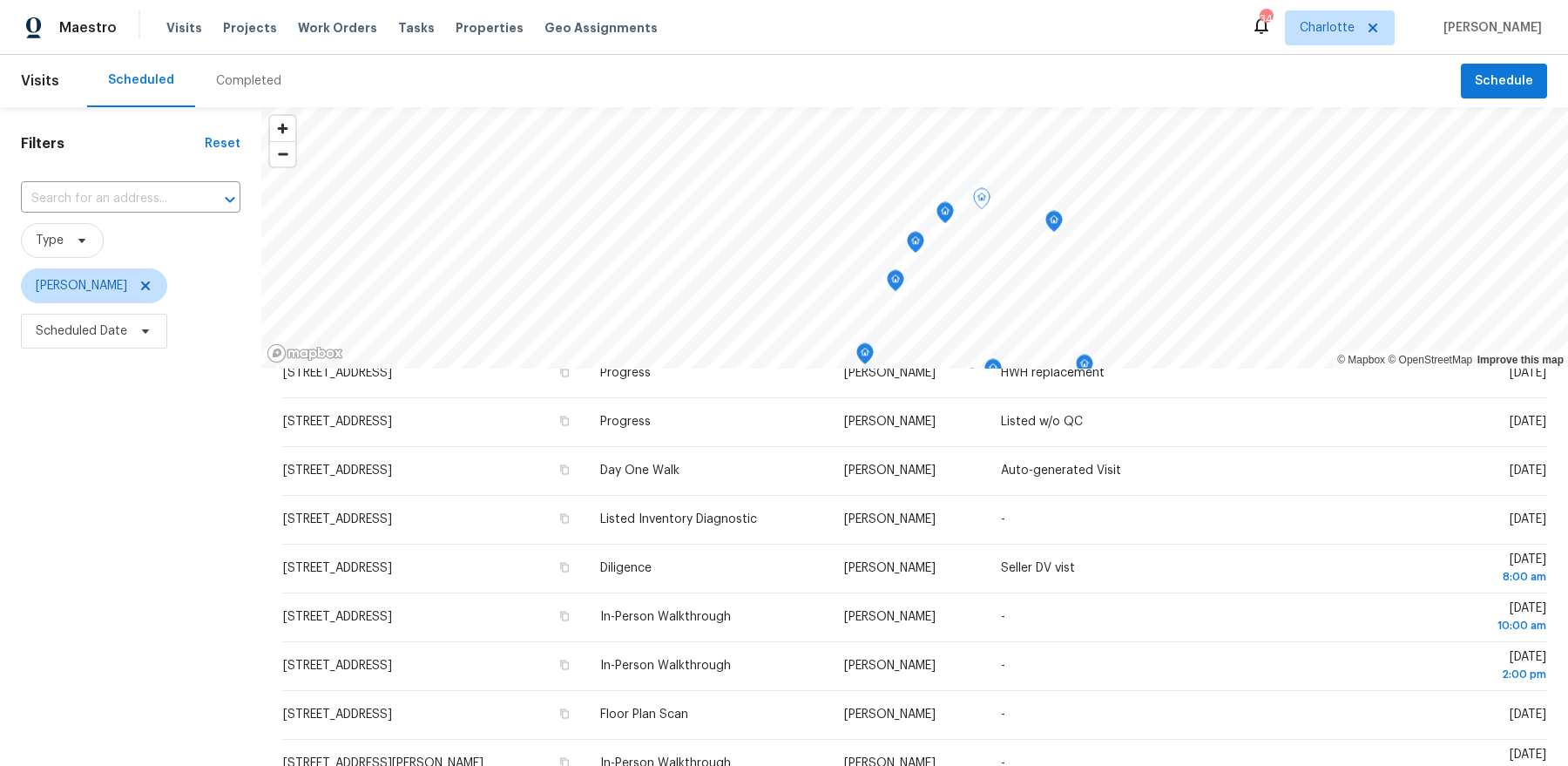
scroll to position [236, 0]
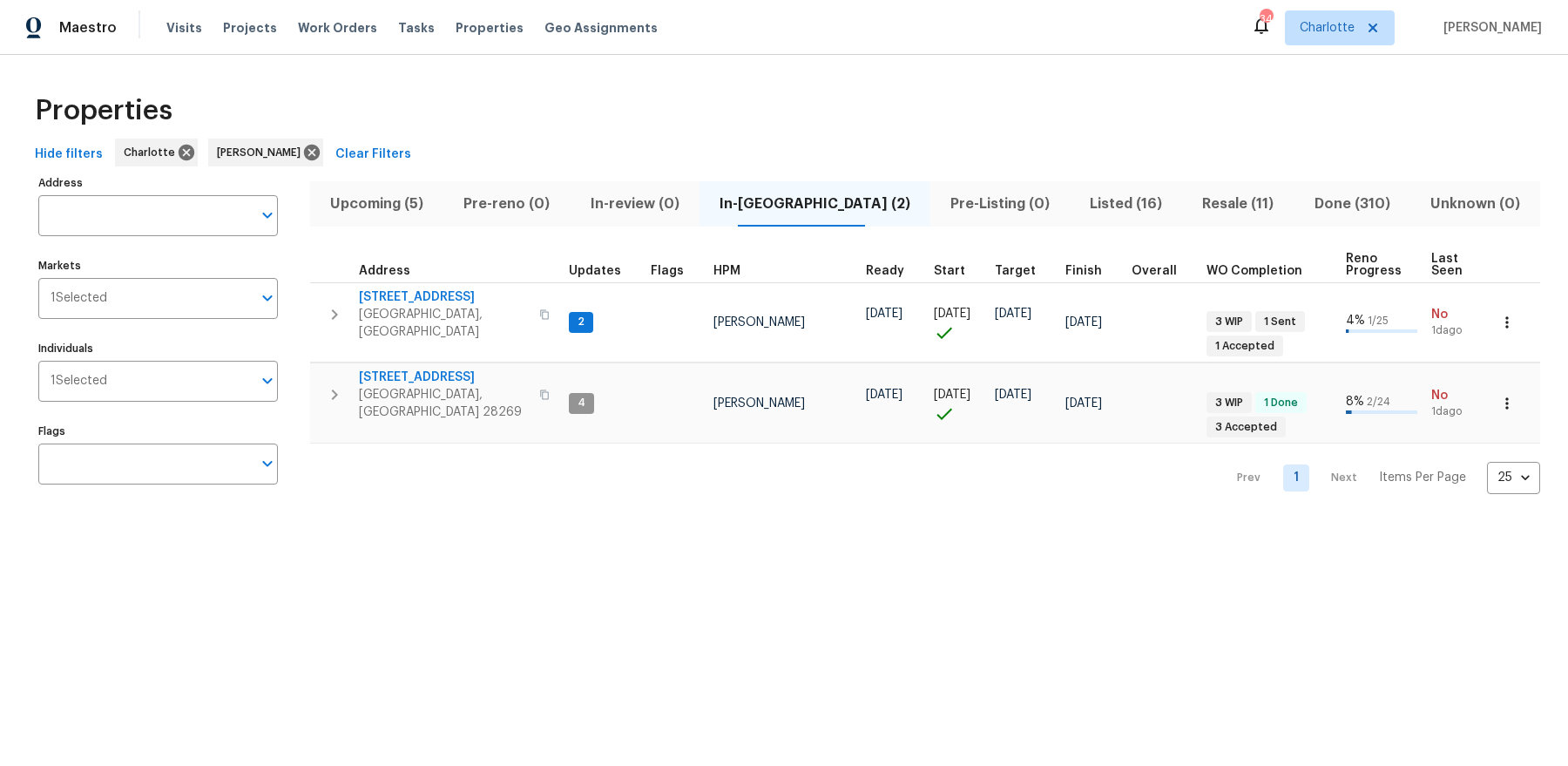
click at [1220, 207] on span "Resale (11)" at bounding box center [1237, 204] width 91 height 25
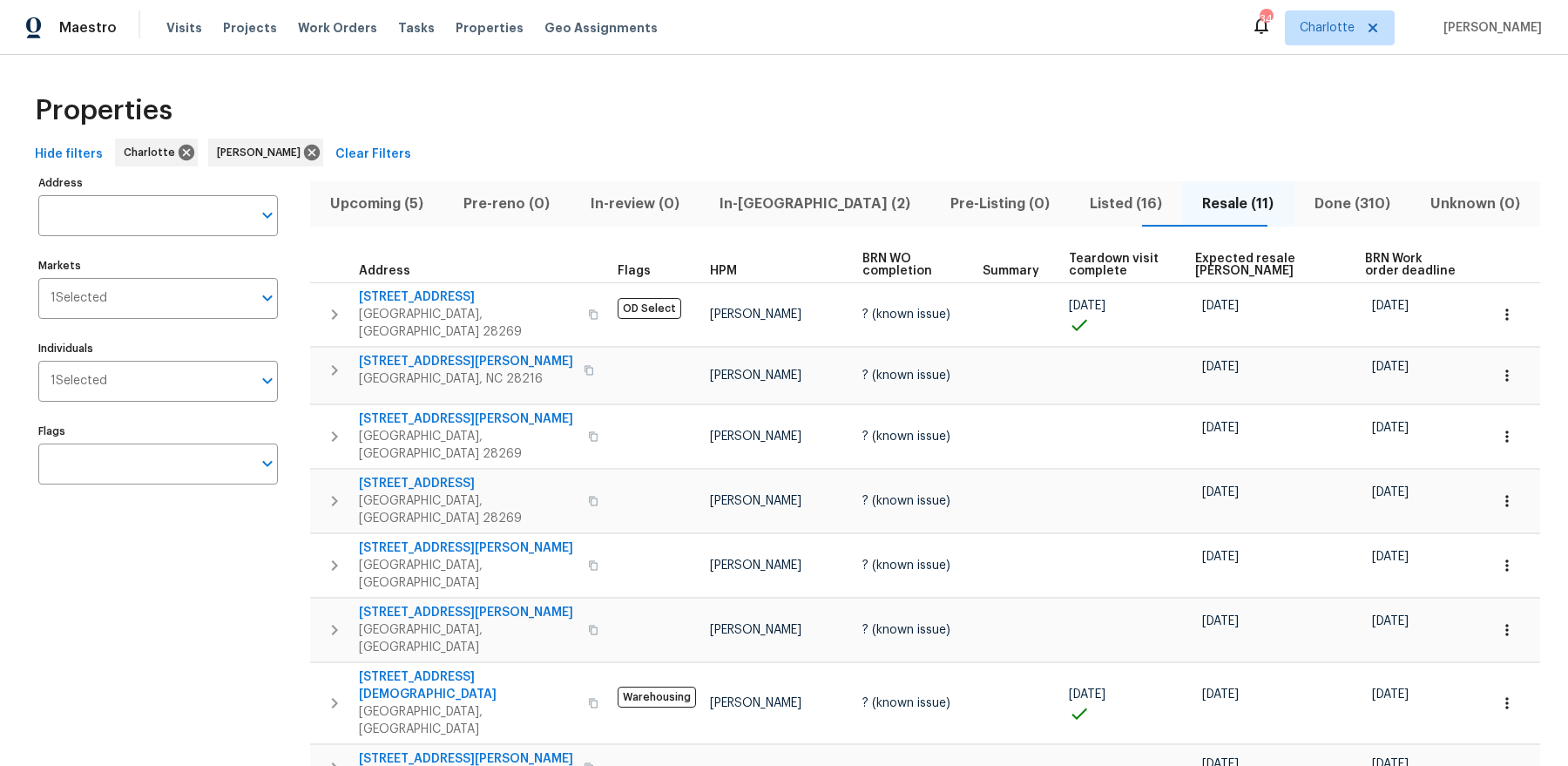
click at [941, 212] on span "Pre-Listing (0)" at bounding box center [1000, 204] width 118 height 25
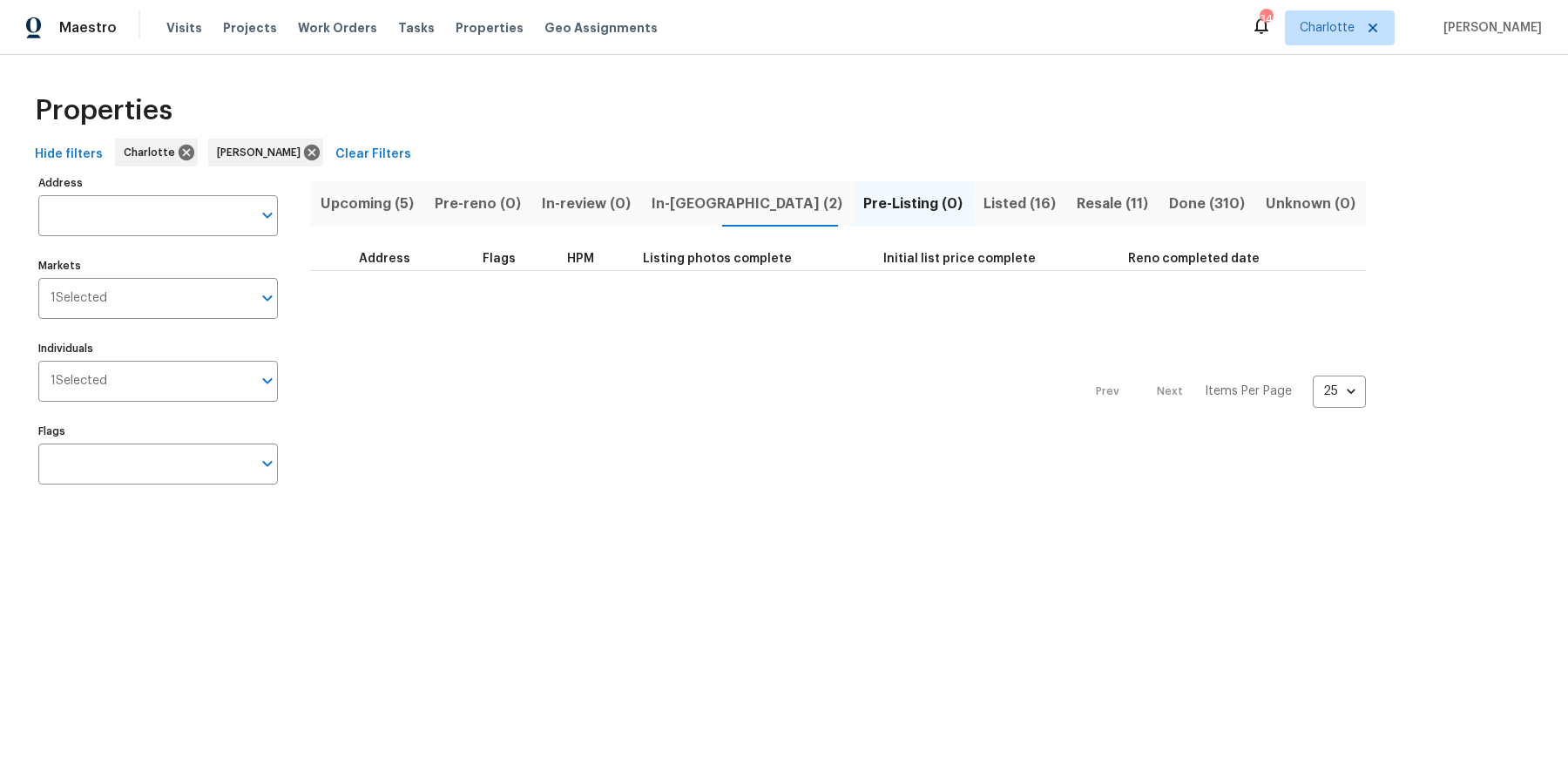
click at [1077, 208] on span "Resale (11)" at bounding box center [1112, 204] width 72 height 25
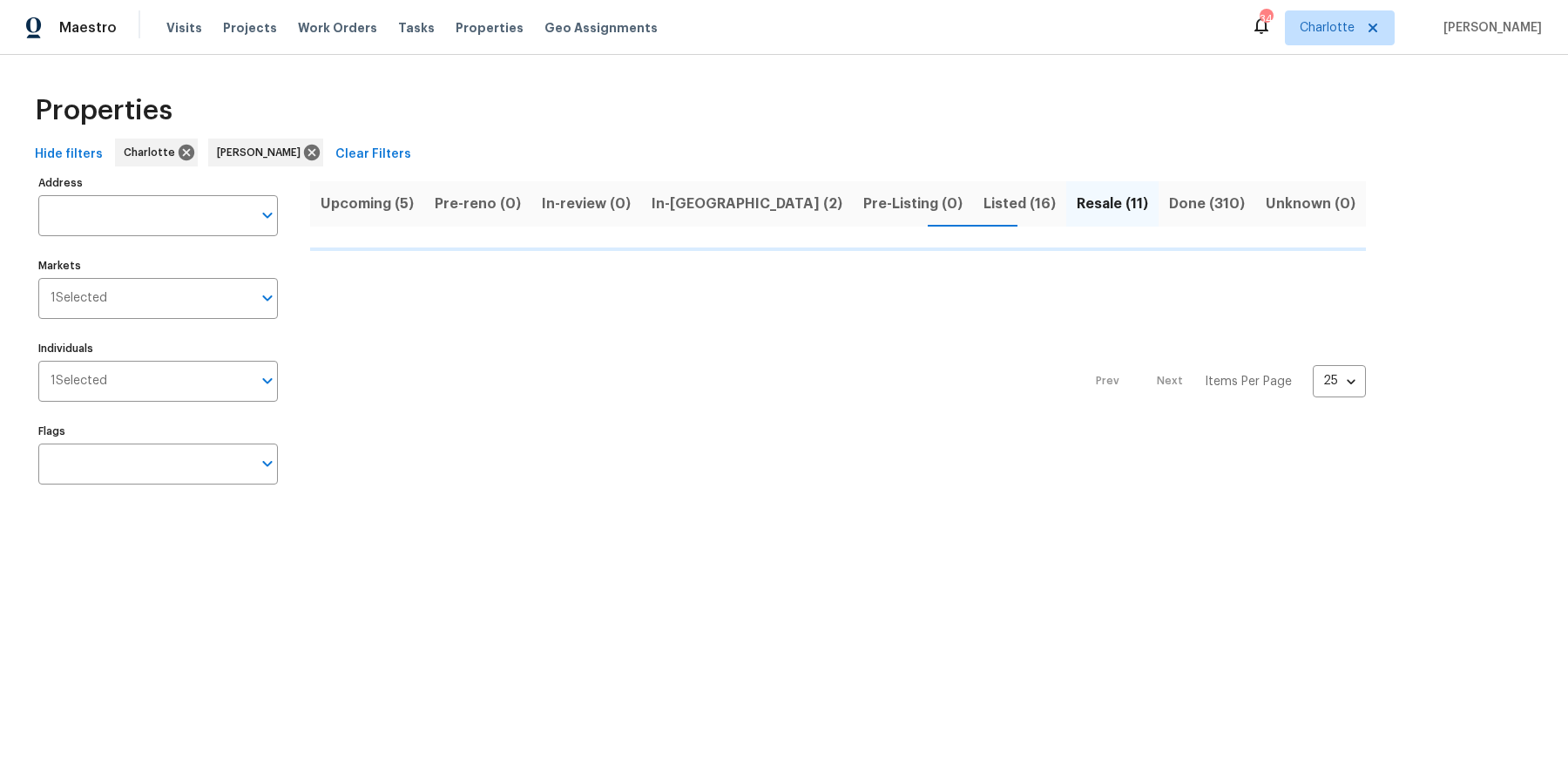
click at [894, 209] on div "Upcoming (5) Pre-reno (0) In-review (0) In-reno (2) Pre-Listing (0) Listed (16)…" at bounding box center [838, 203] width 1056 height 45
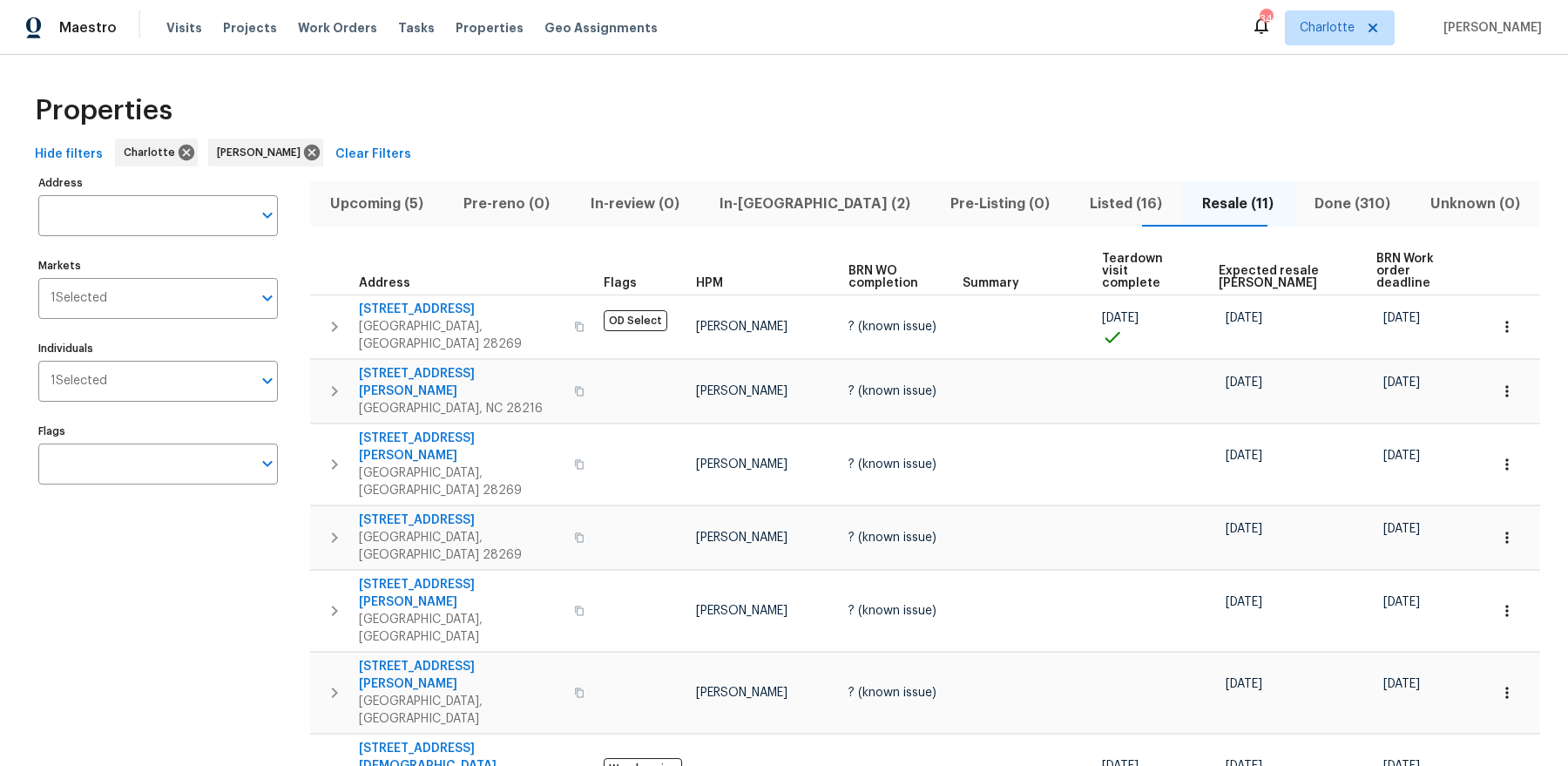
click at [1074, 219] on button "Listed (16)" at bounding box center [1127, 203] width 113 height 45
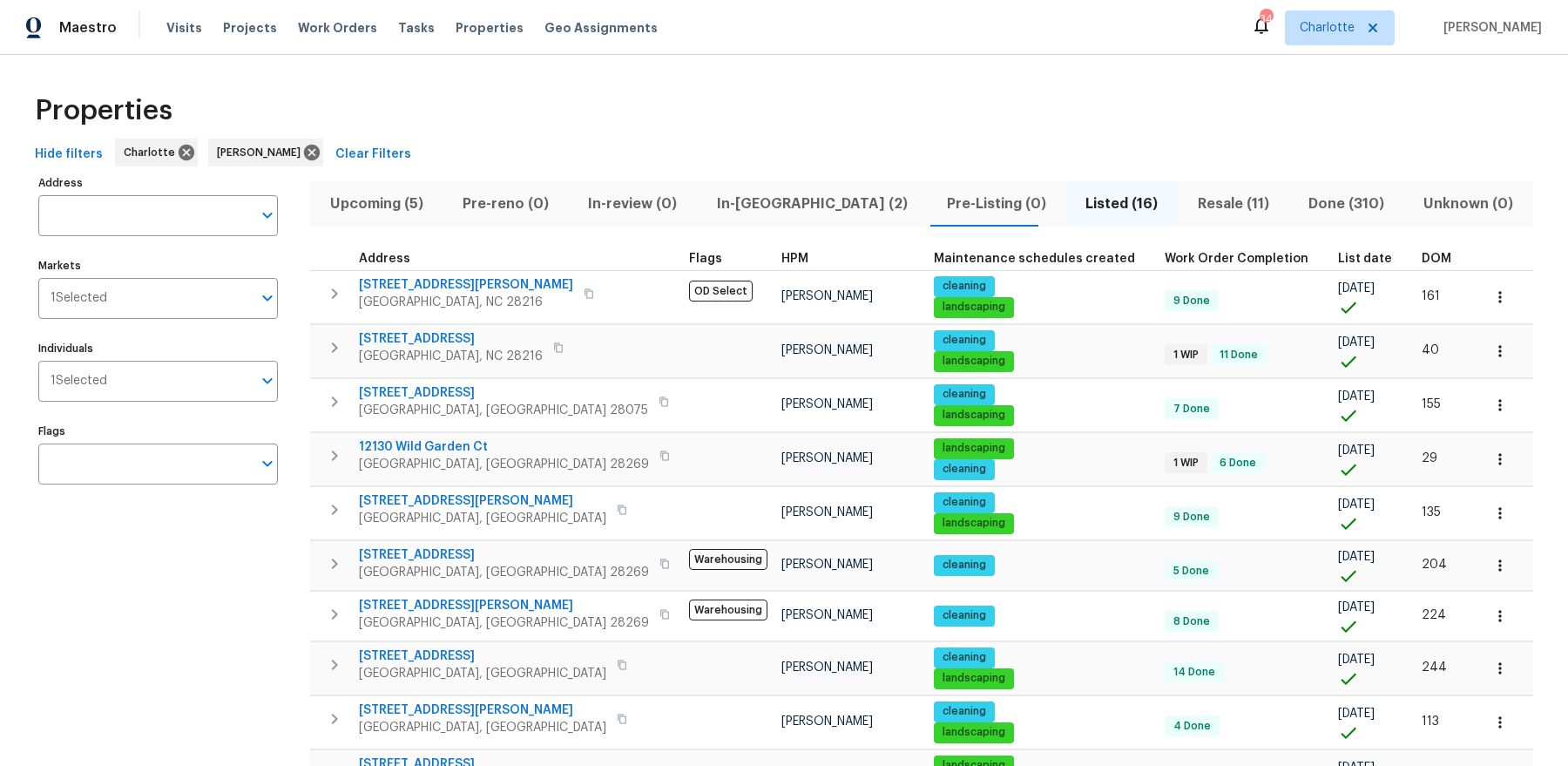
click at [375, 249] on th "Address" at bounding box center [496, 259] width 372 height 24
click at [375, 253] on span "Address" at bounding box center [385, 258] width 52 height 12
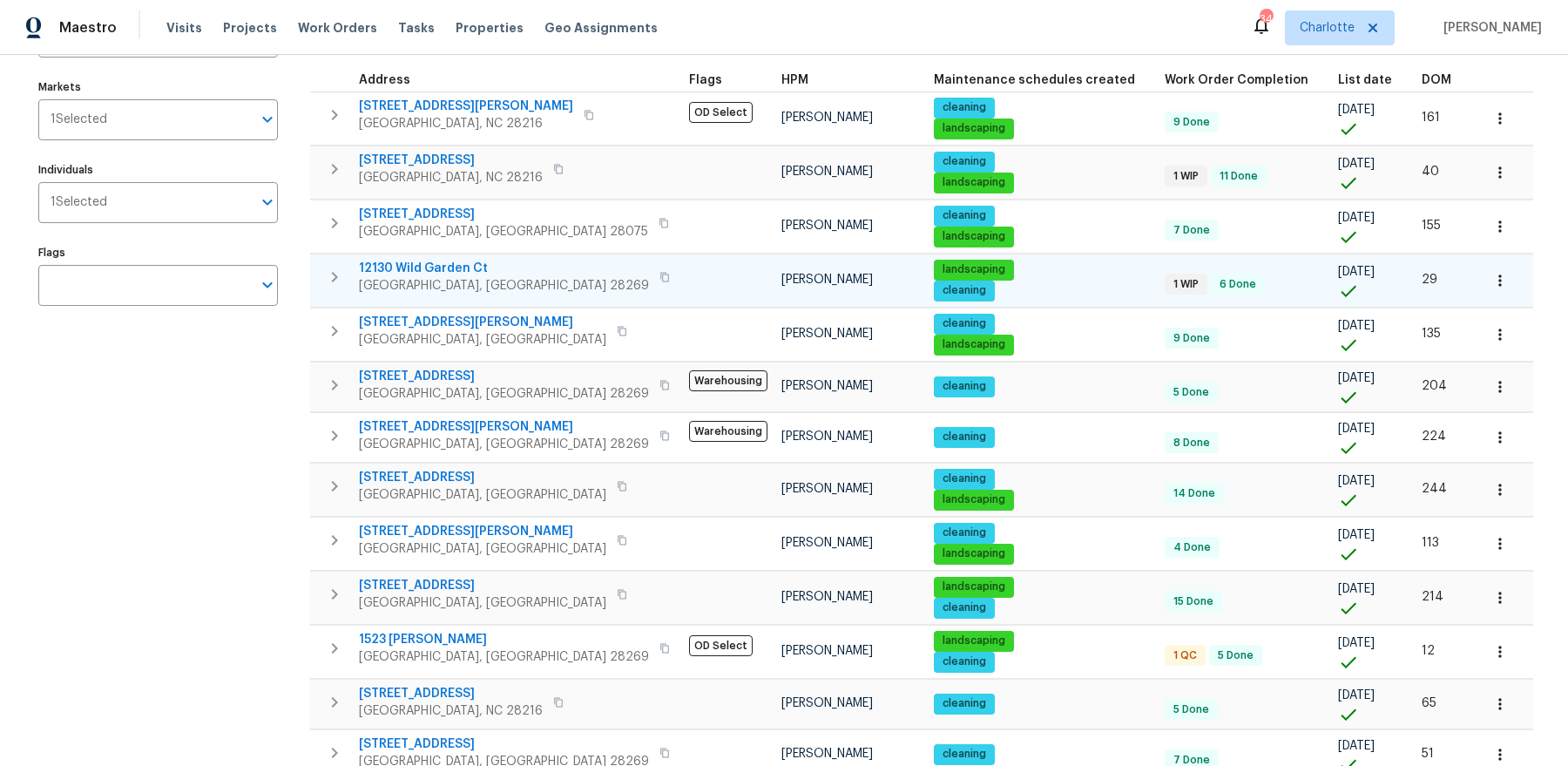
scroll to position [182, 0]
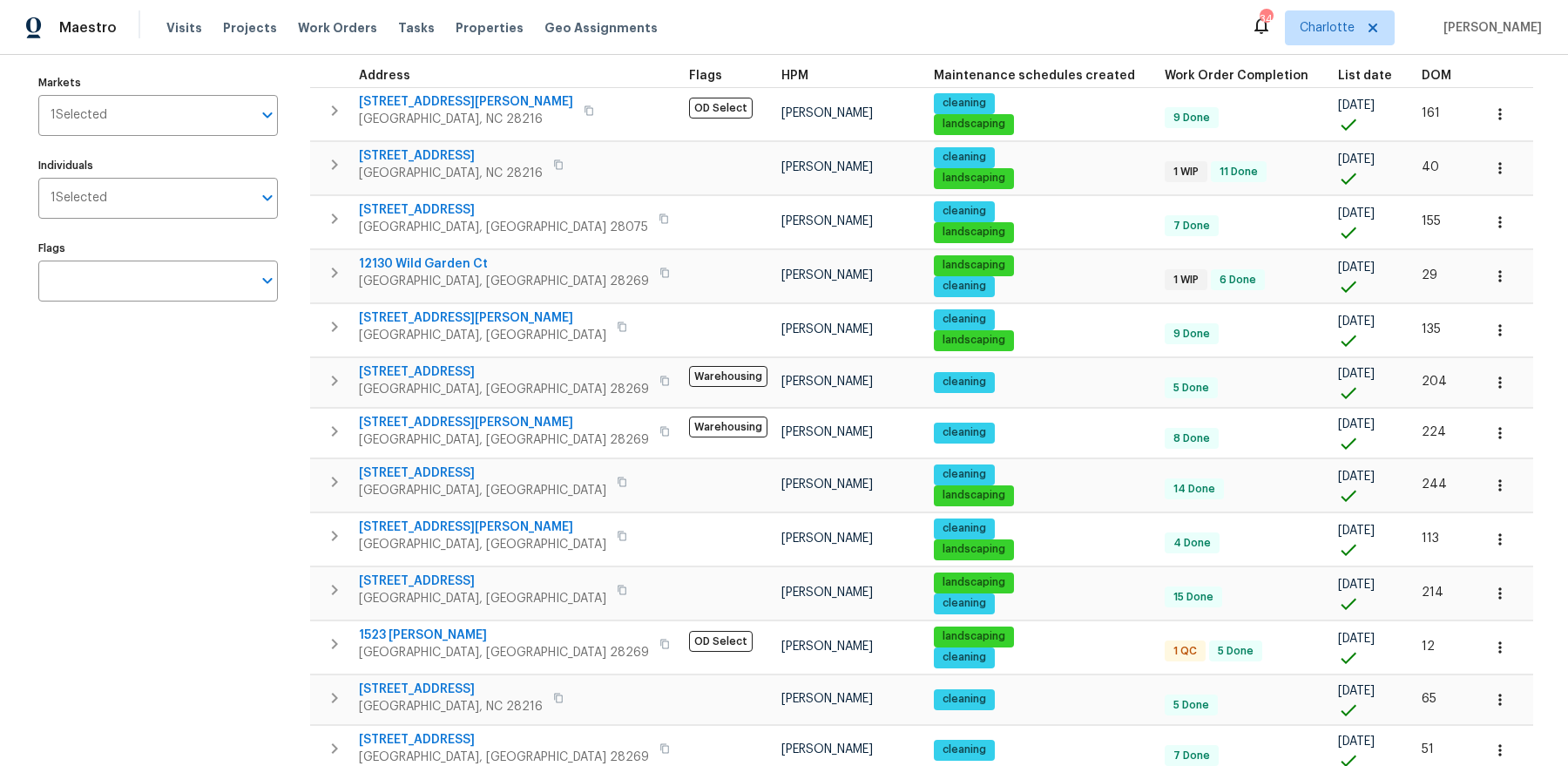
click at [1339, 78] on span "List date" at bounding box center [1365, 75] width 54 height 12
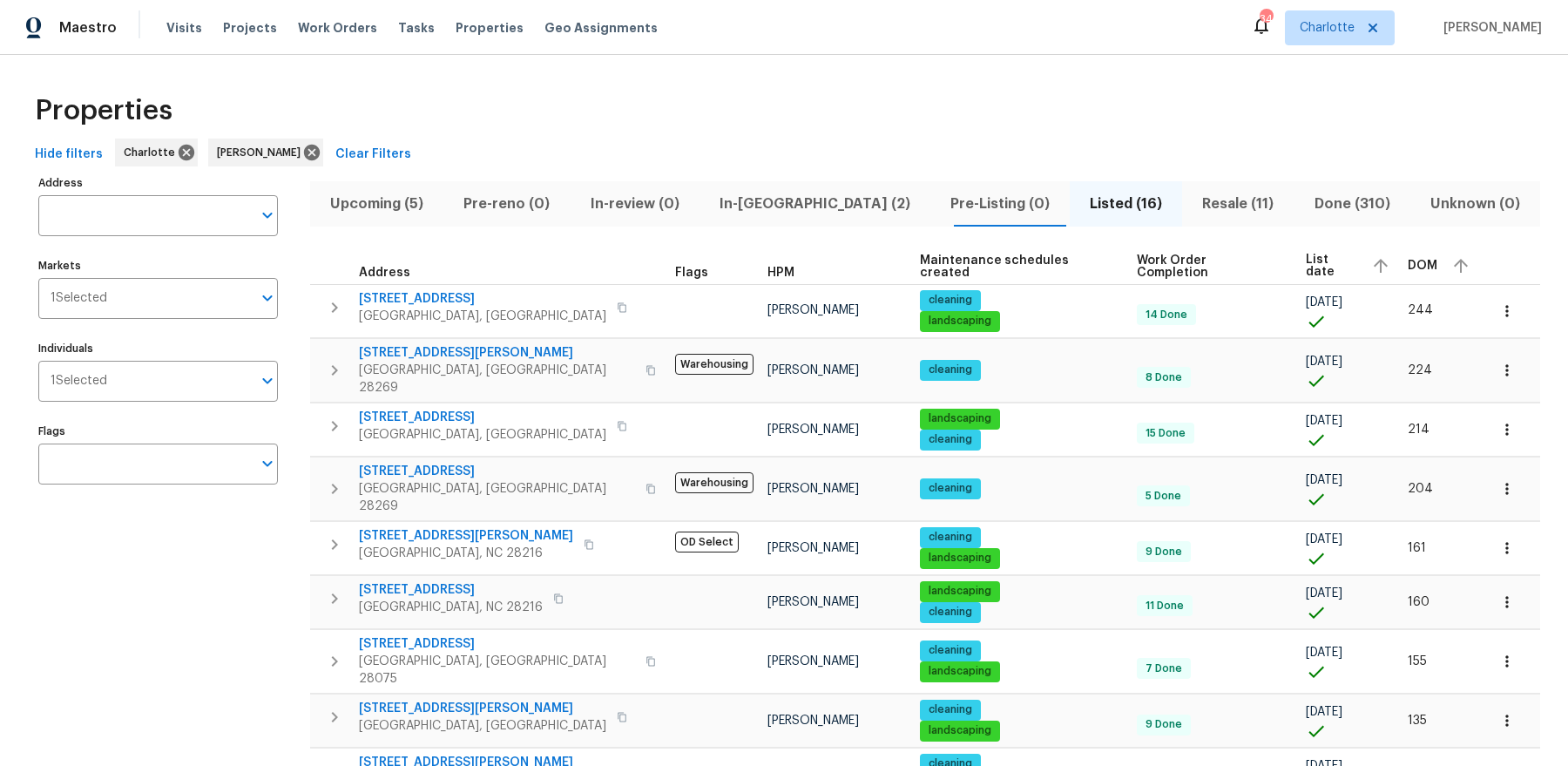
click at [753, 202] on span "In-reno (2)" at bounding box center [815, 204] width 210 height 25
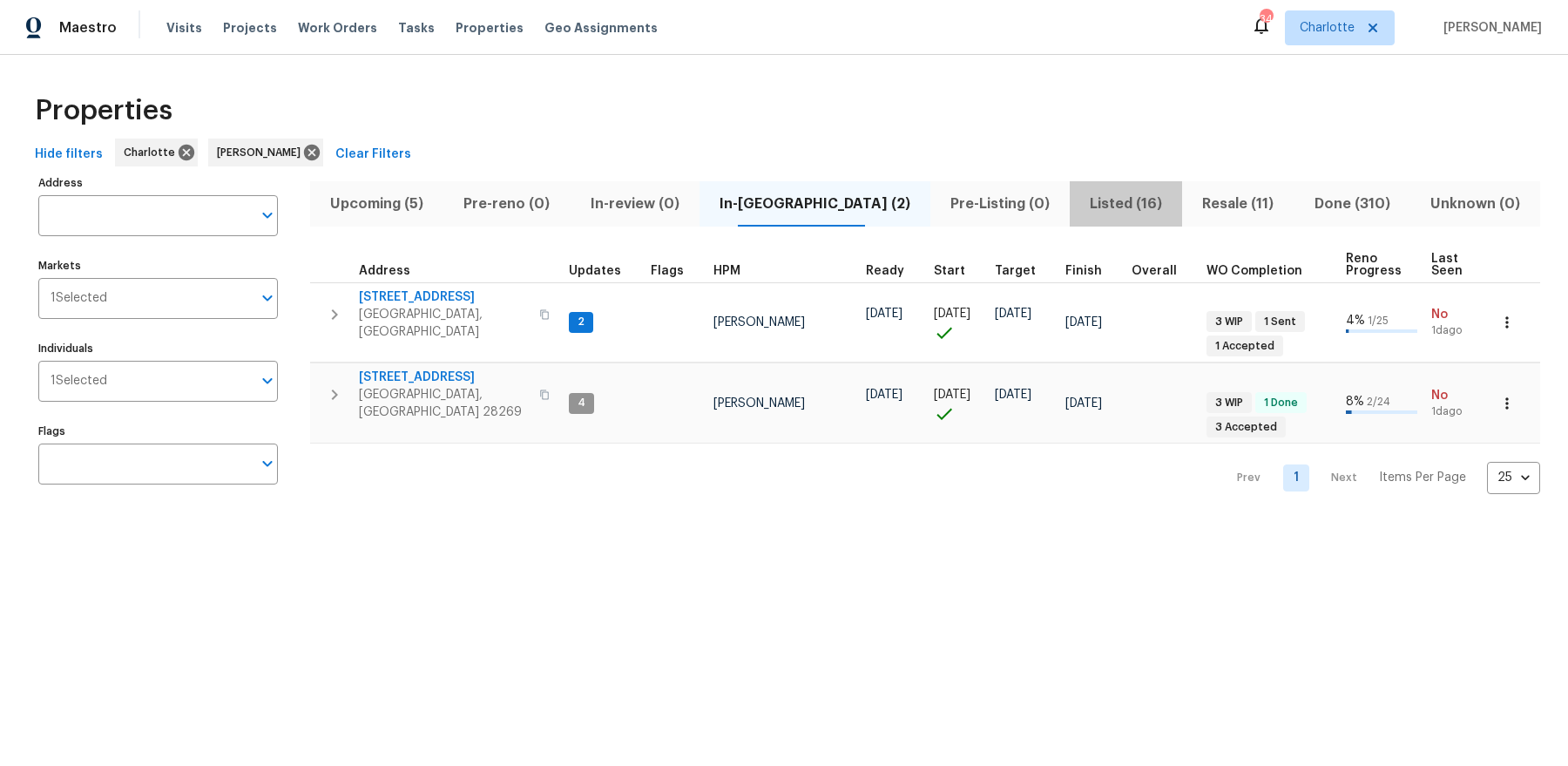
click at [1083, 212] on span "Listed (16)" at bounding box center [1127, 204] width 92 height 25
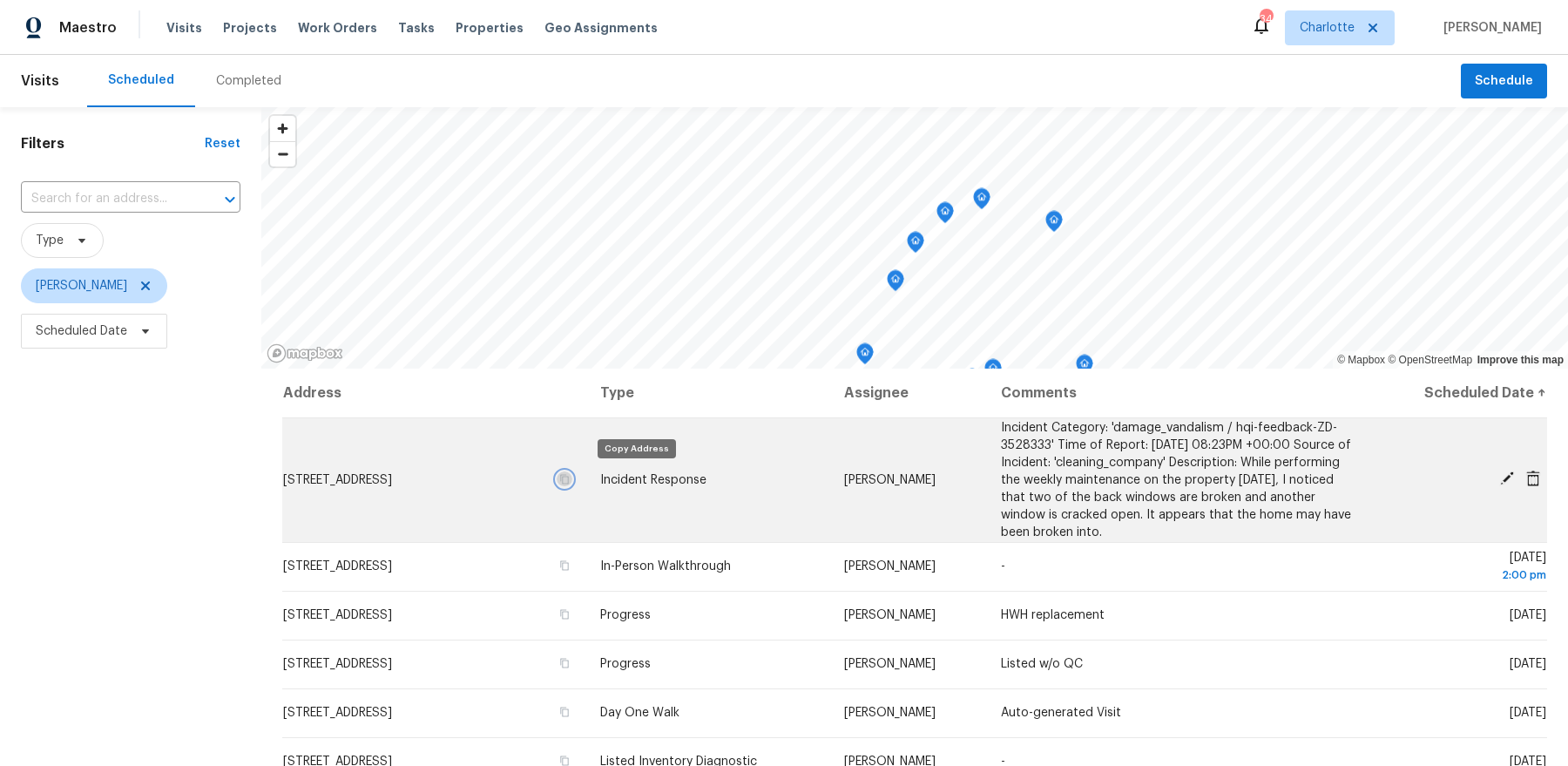
click at [569, 479] on icon "button" at bounding box center [564, 479] width 11 height 11
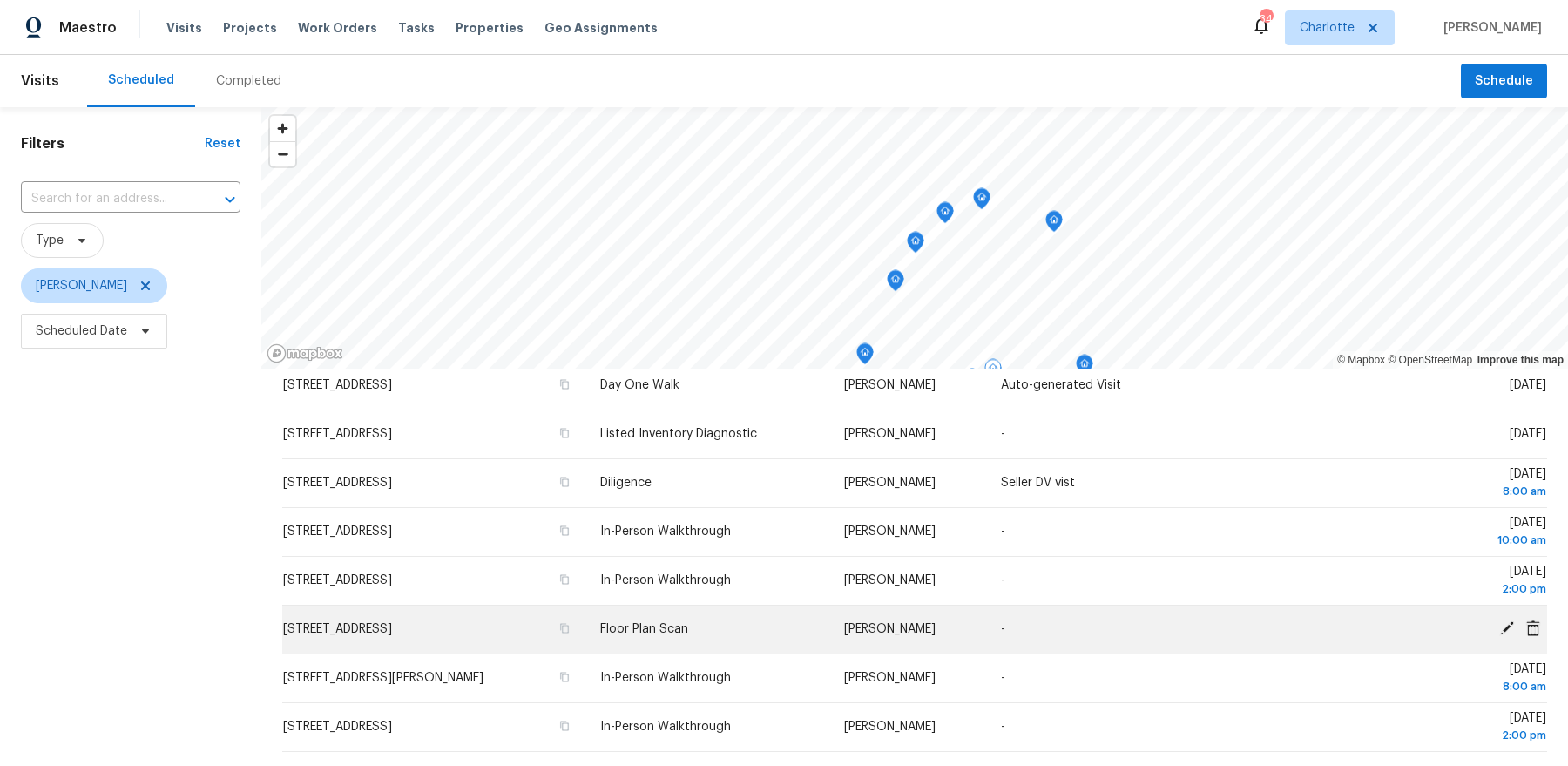
scroll to position [331, 0]
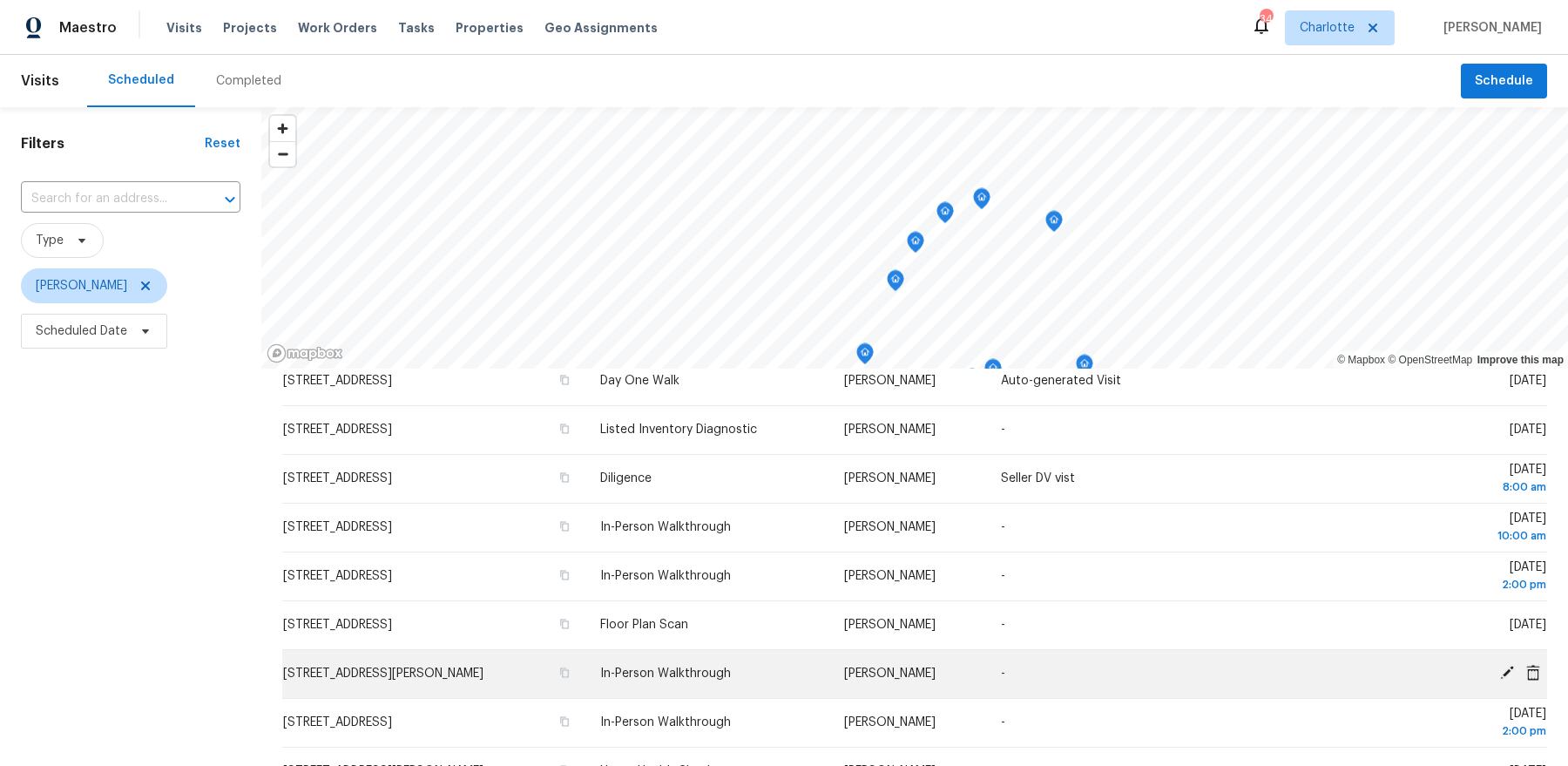
click at [1531, 668] on icon at bounding box center [1534, 671] width 14 height 15
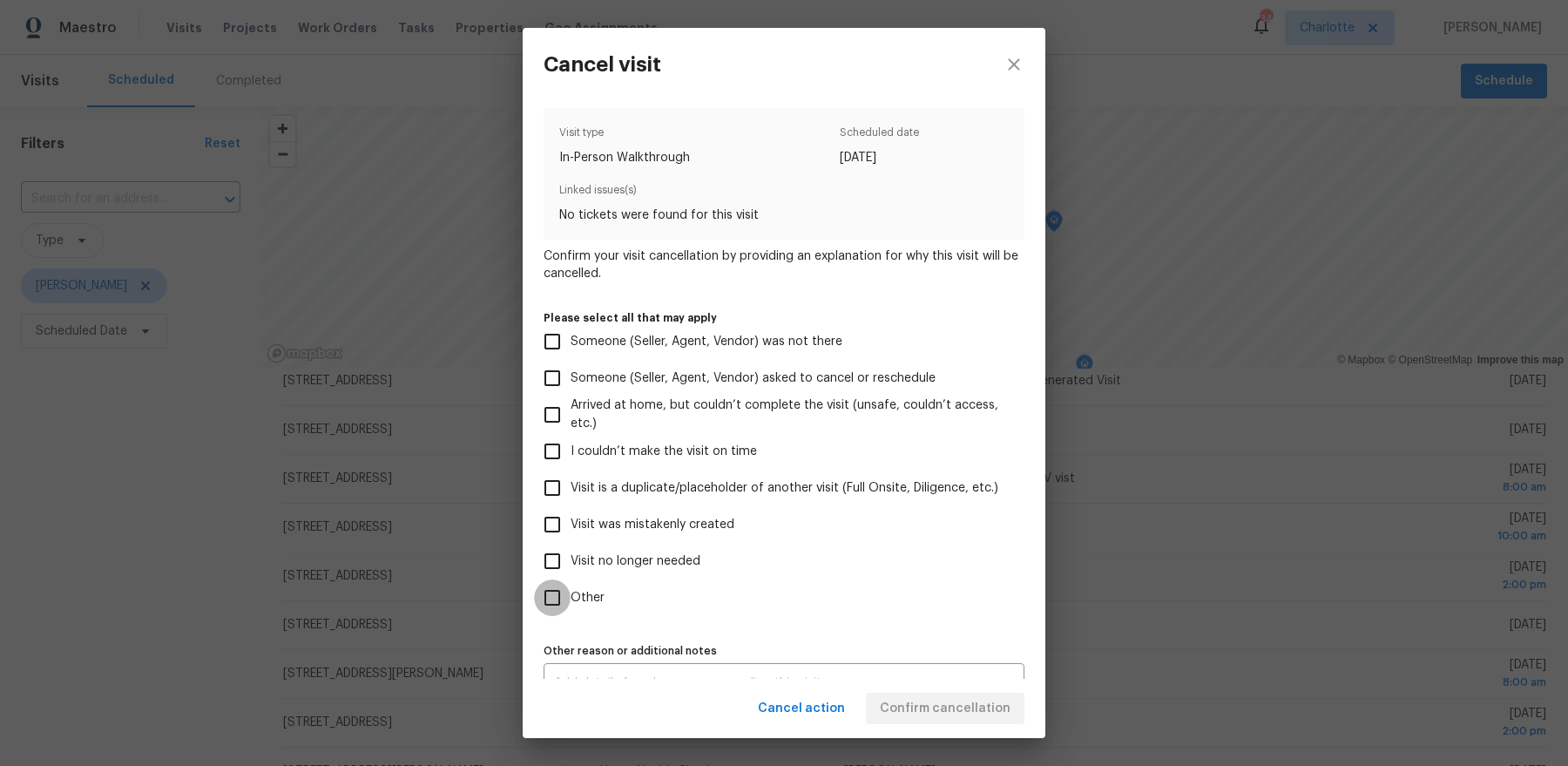
click at [566, 598] on input "Other" at bounding box center [552, 597] width 36 height 36
checkbox input "true"
click at [850, 663] on div "x Other reason or additional notes" at bounding box center [784, 683] width 481 height 40
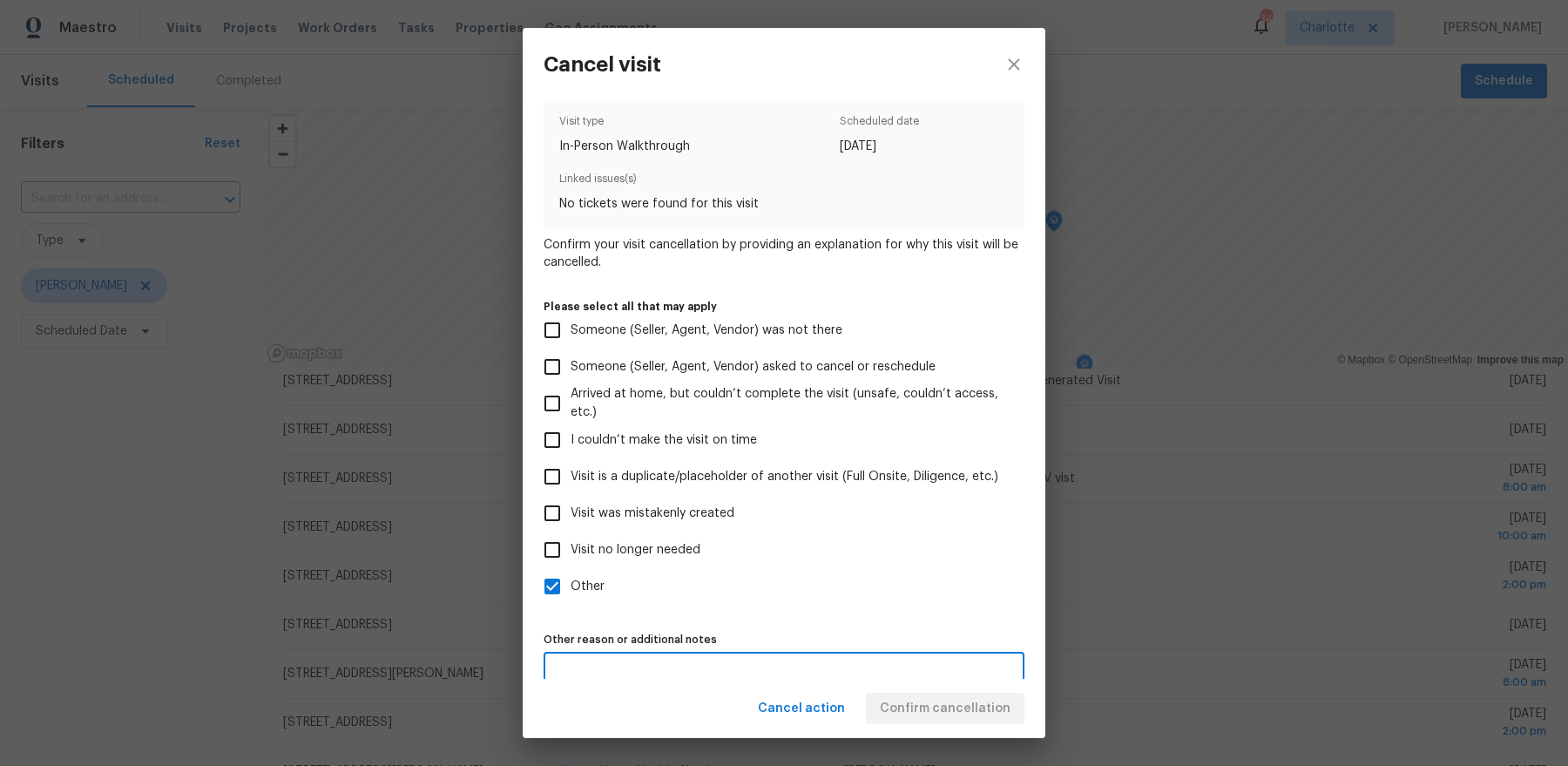
click at [932, 675] on textarea at bounding box center [784, 671] width 460 height 12
click at [917, 715] on div "Cancel action Confirm cancellation" at bounding box center [784, 708] width 523 height 60
click at [917, 709] on span "Confirm cancellation" at bounding box center [945, 708] width 131 height 22
